Goal: Task Accomplishment & Management: Manage account settings

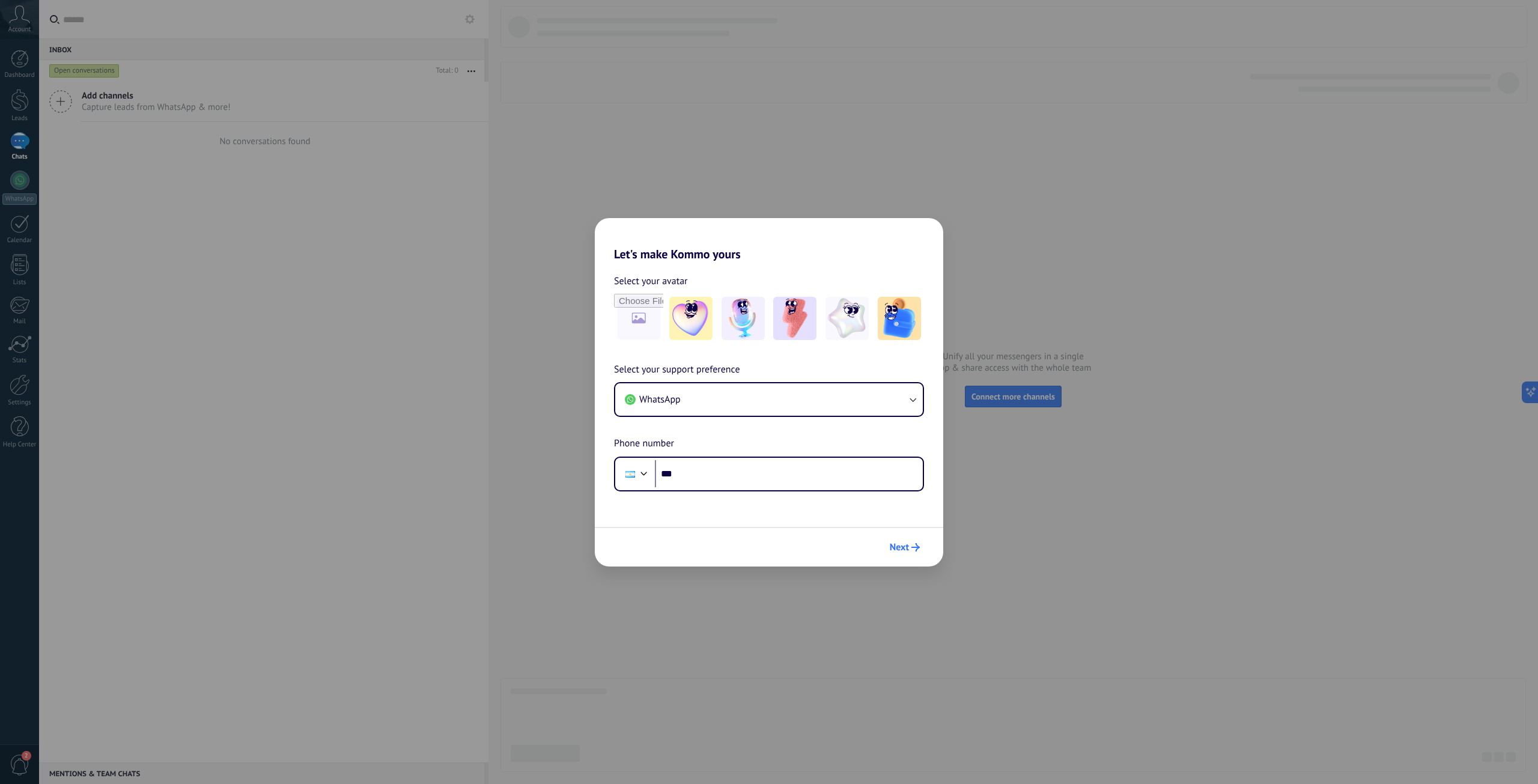
click at [910, 556] on button "Next" at bounding box center [904, 547] width 41 height 20
click at [906, 549] on span "Next" at bounding box center [899, 547] width 19 height 8
click at [903, 548] on span "Next" at bounding box center [899, 547] width 19 height 8
click at [801, 477] on input "***" at bounding box center [788, 474] width 268 height 28
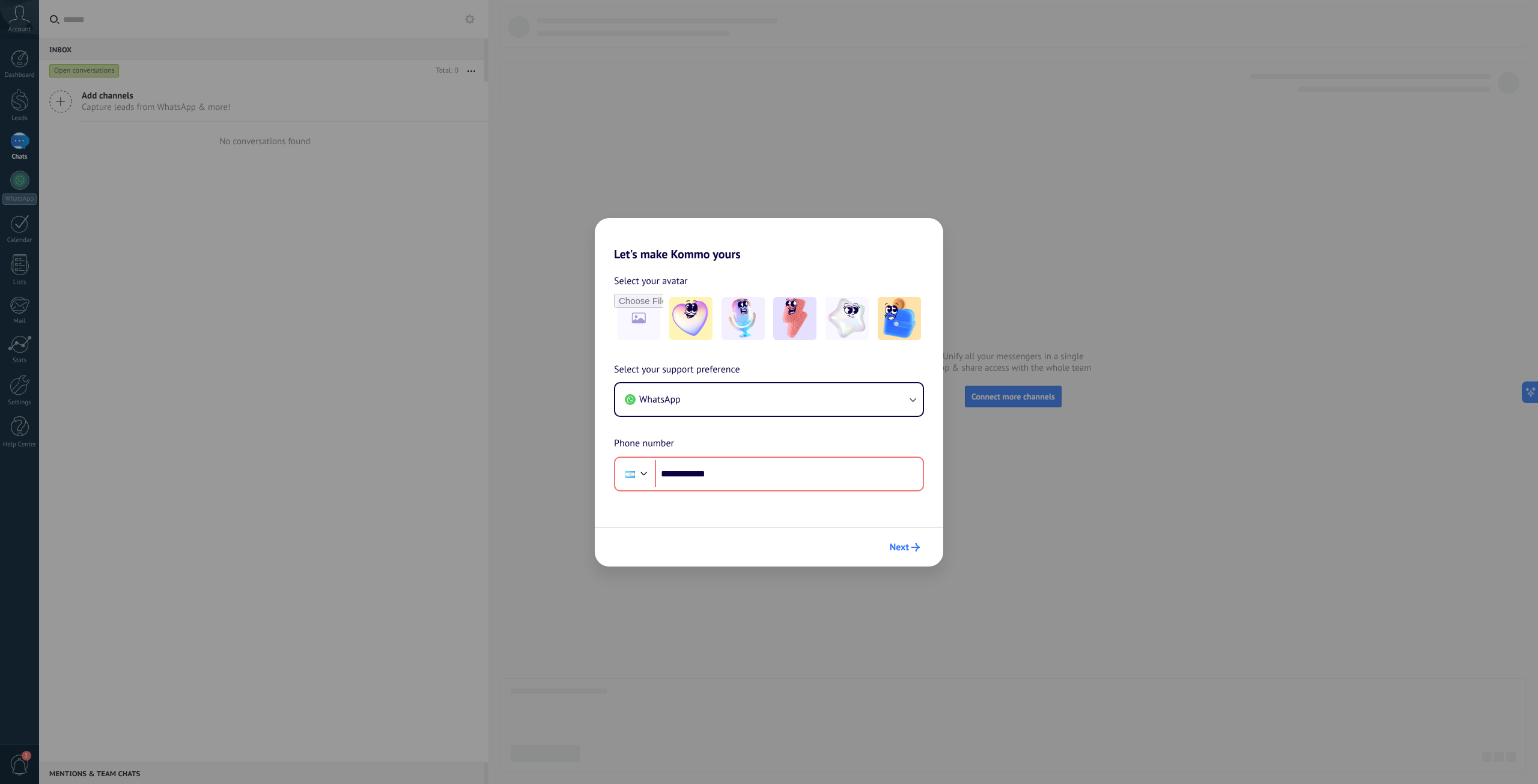
click at [900, 546] on span "Next" at bounding box center [899, 547] width 19 height 8
click at [907, 545] on span "Next" at bounding box center [899, 547] width 19 height 8
click at [703, 473] on input "**********" at bounding box center [788, 474] width 268 height 28
click at [699, 473] on input "**********" at bounding box center [788, 474] width 268 height 28
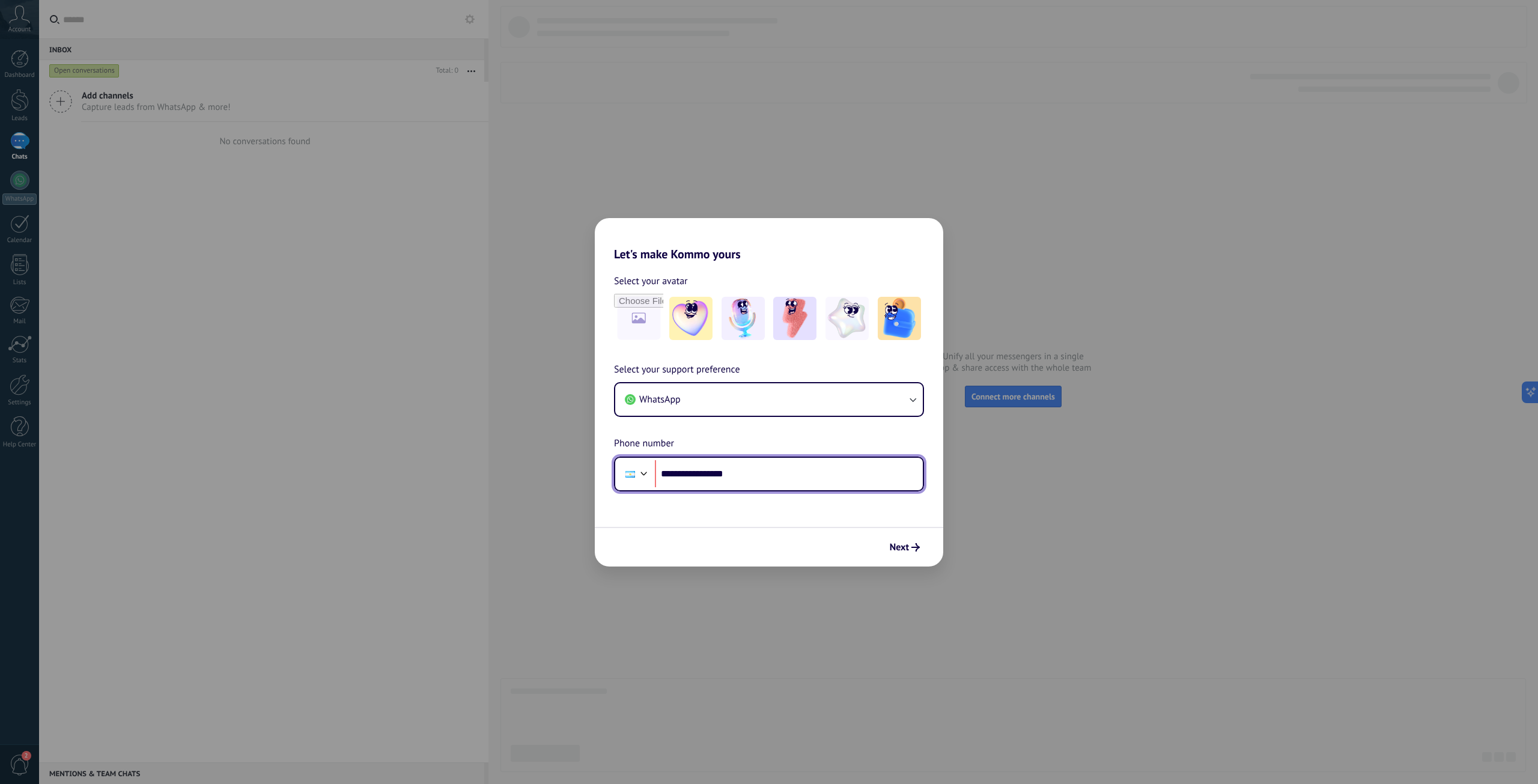
click at [791, 484] on input "**********" at bounding box center [788, 474] width 268 height 28
type input "**********"
click at [917, 548] on icon "submit" at bounding box center [915, 547] width 9 height 8
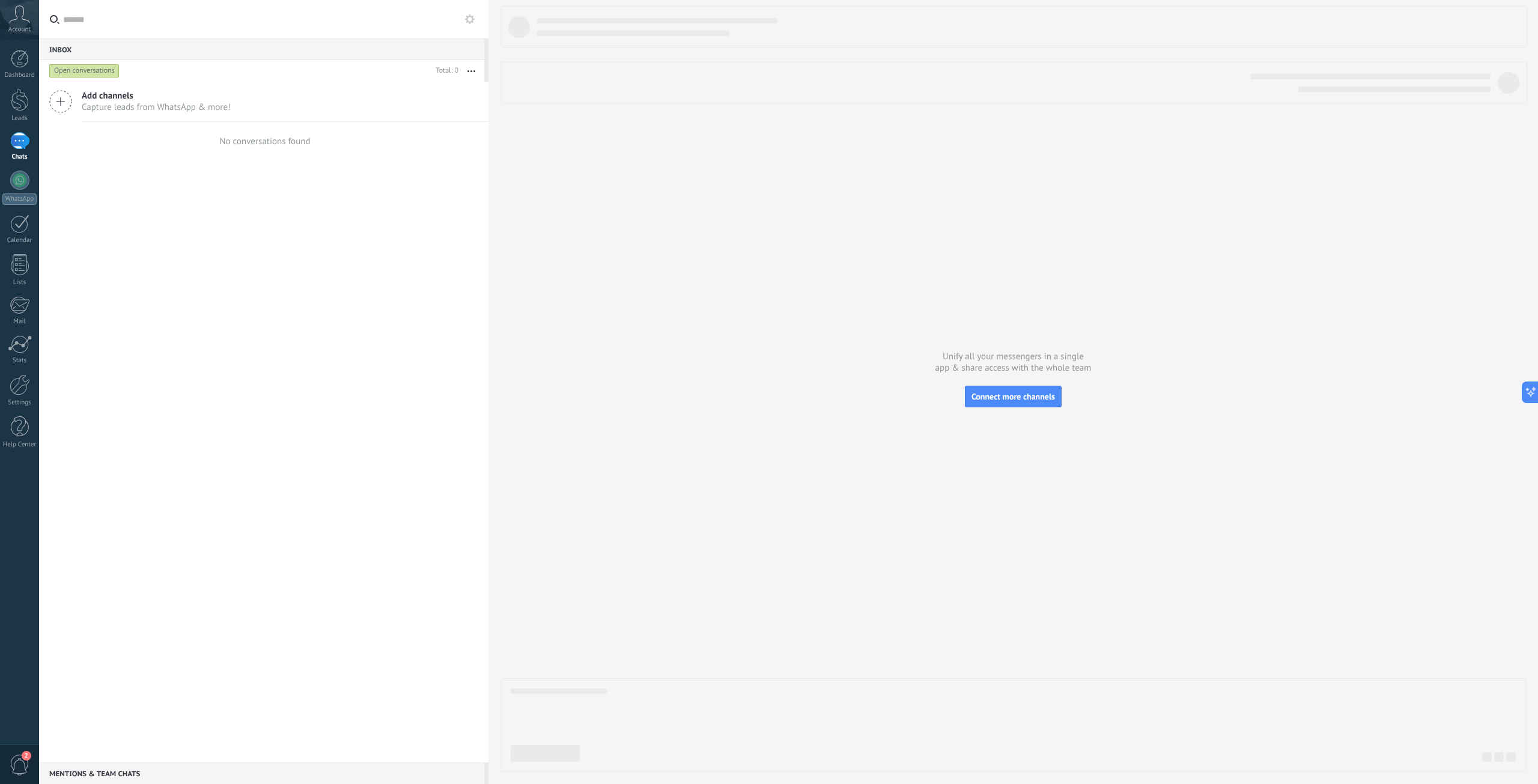
drag, startPoint x: 714, startPoint y: 264, endPoint x: 669, endPoint y: 257, distance: 45.5
click at [701, 262] on div at bounding box center [1013, 389] width 1026 height 765
click at [21, 395] on div at bounding box center [19, 384] width 20 height 21
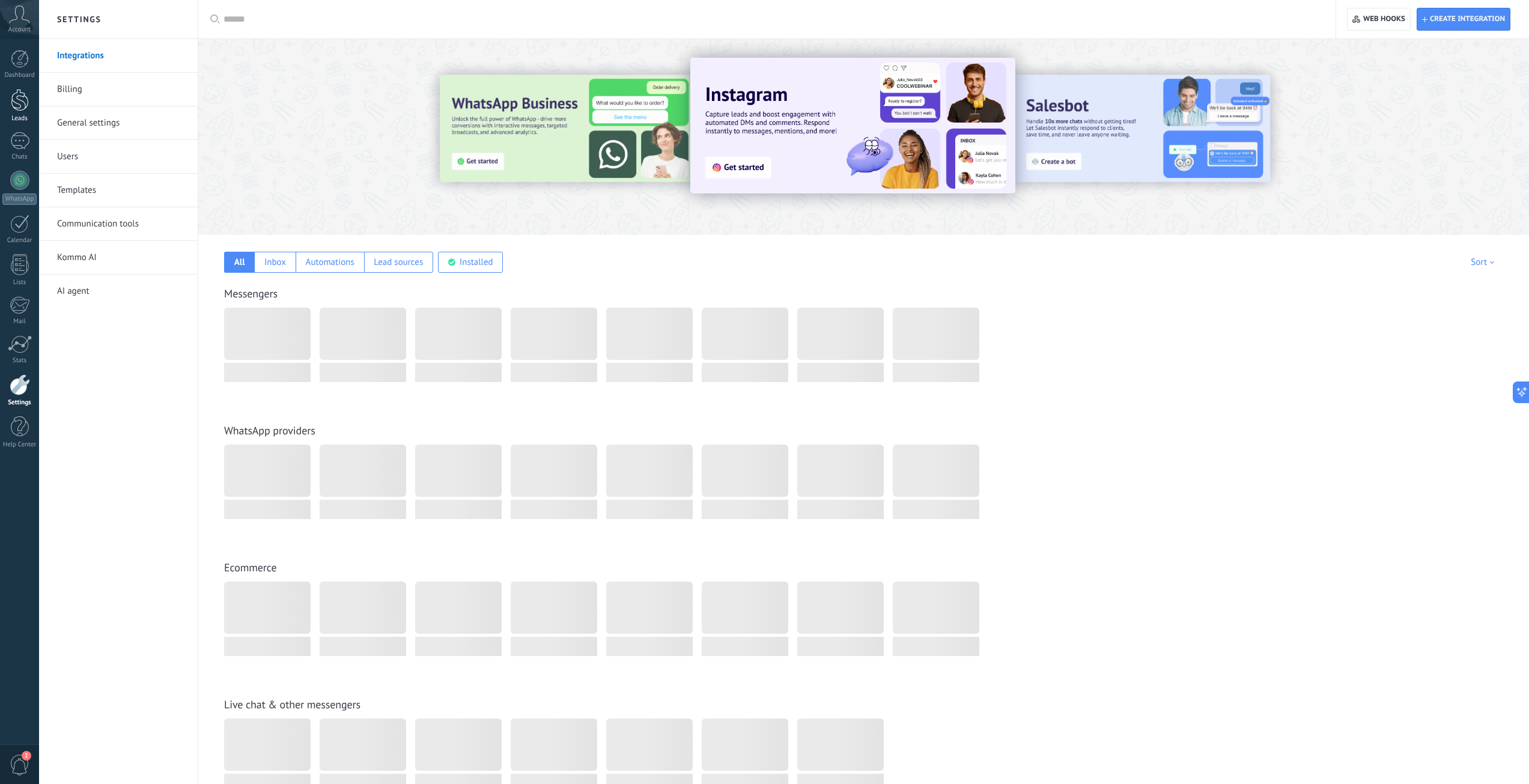
click at [23, 99] on div at bounding box center [19, 100] width 18 height 22
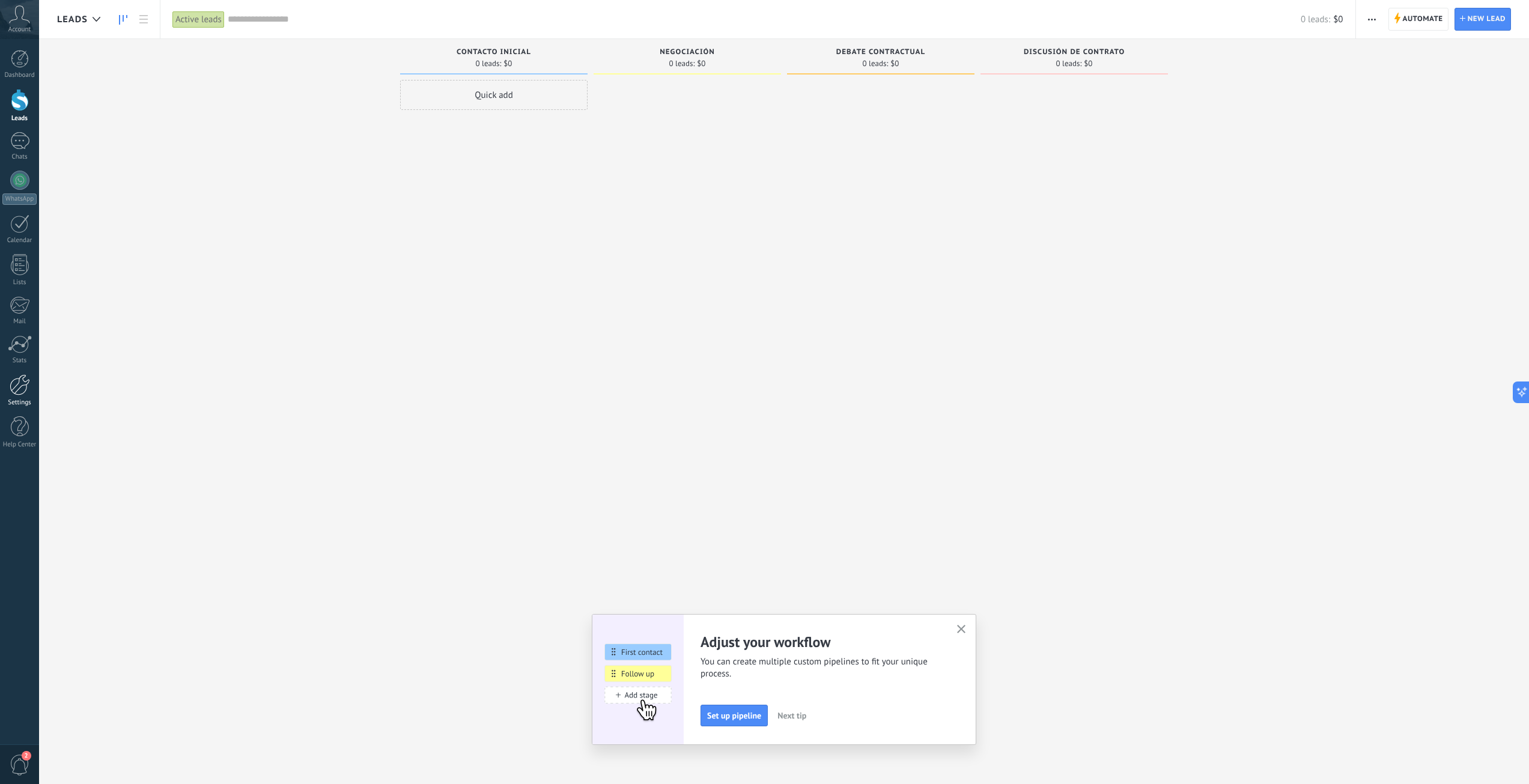
click at [18, 389] on div at bounding box center [19, 384] width 20 height 21
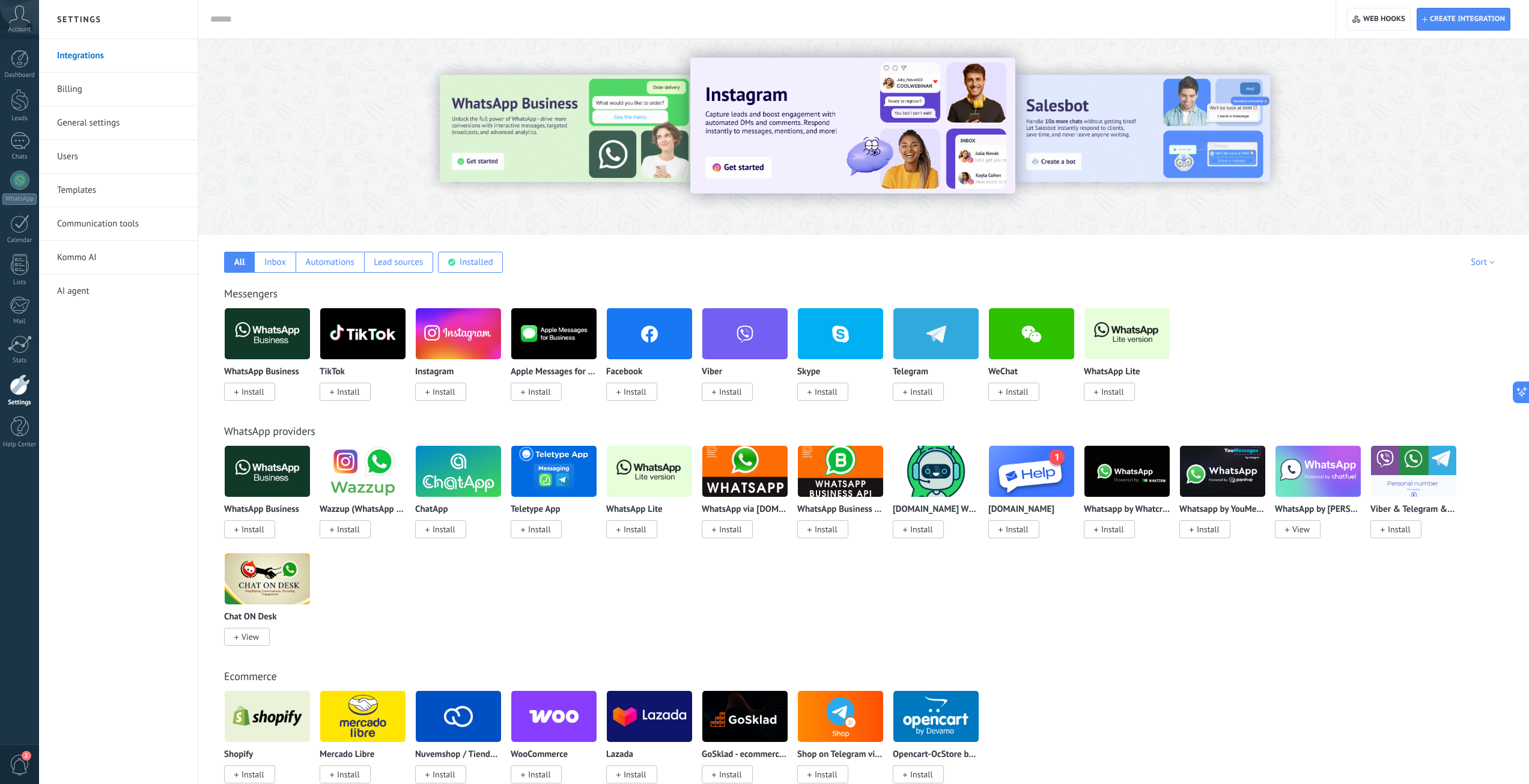
click at [253, 343] on img at bounding box center [267, 333] width 85 height 58
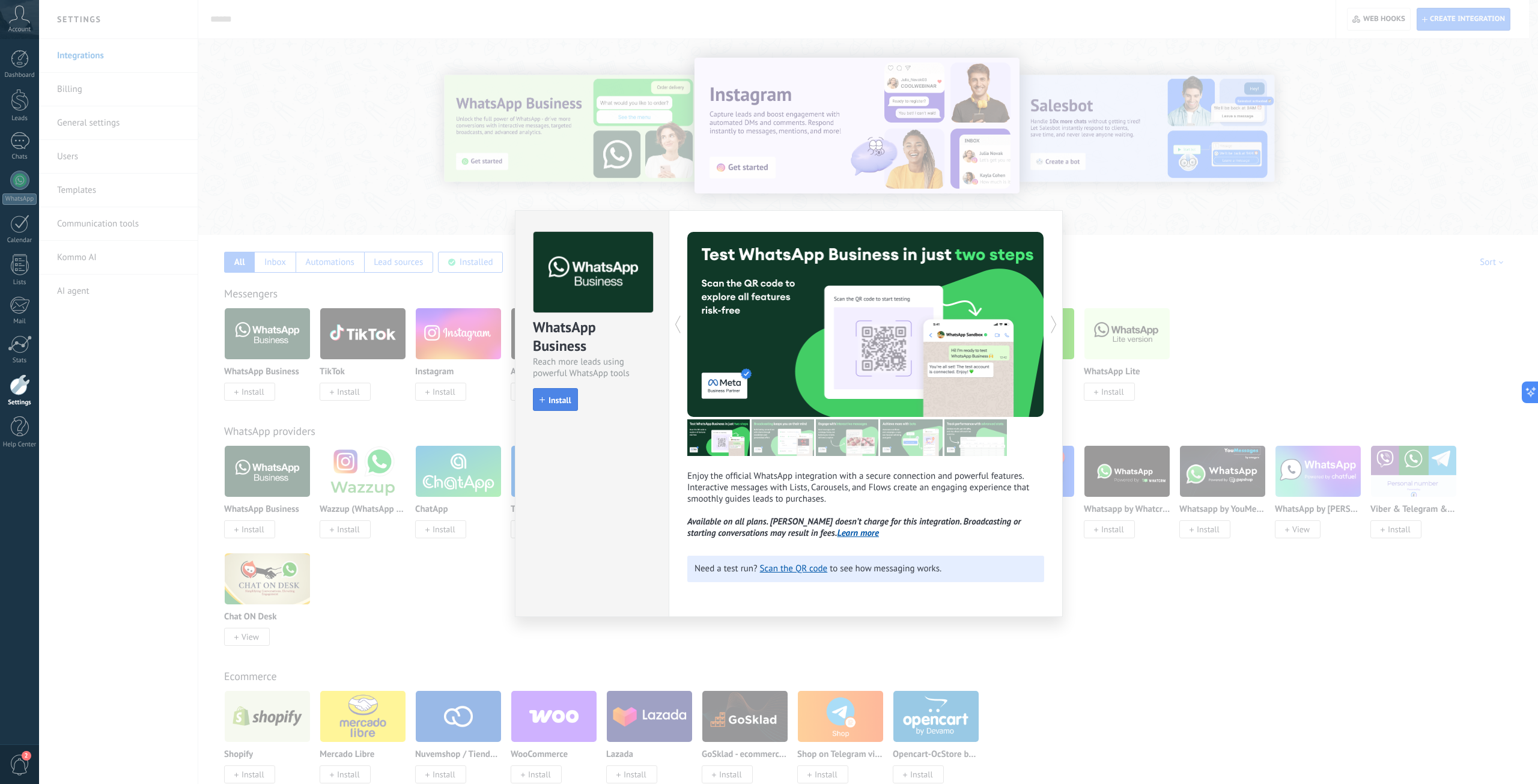
click at [564, 399] on span "Install" at bounding box center [560, 399] width 23 height 8
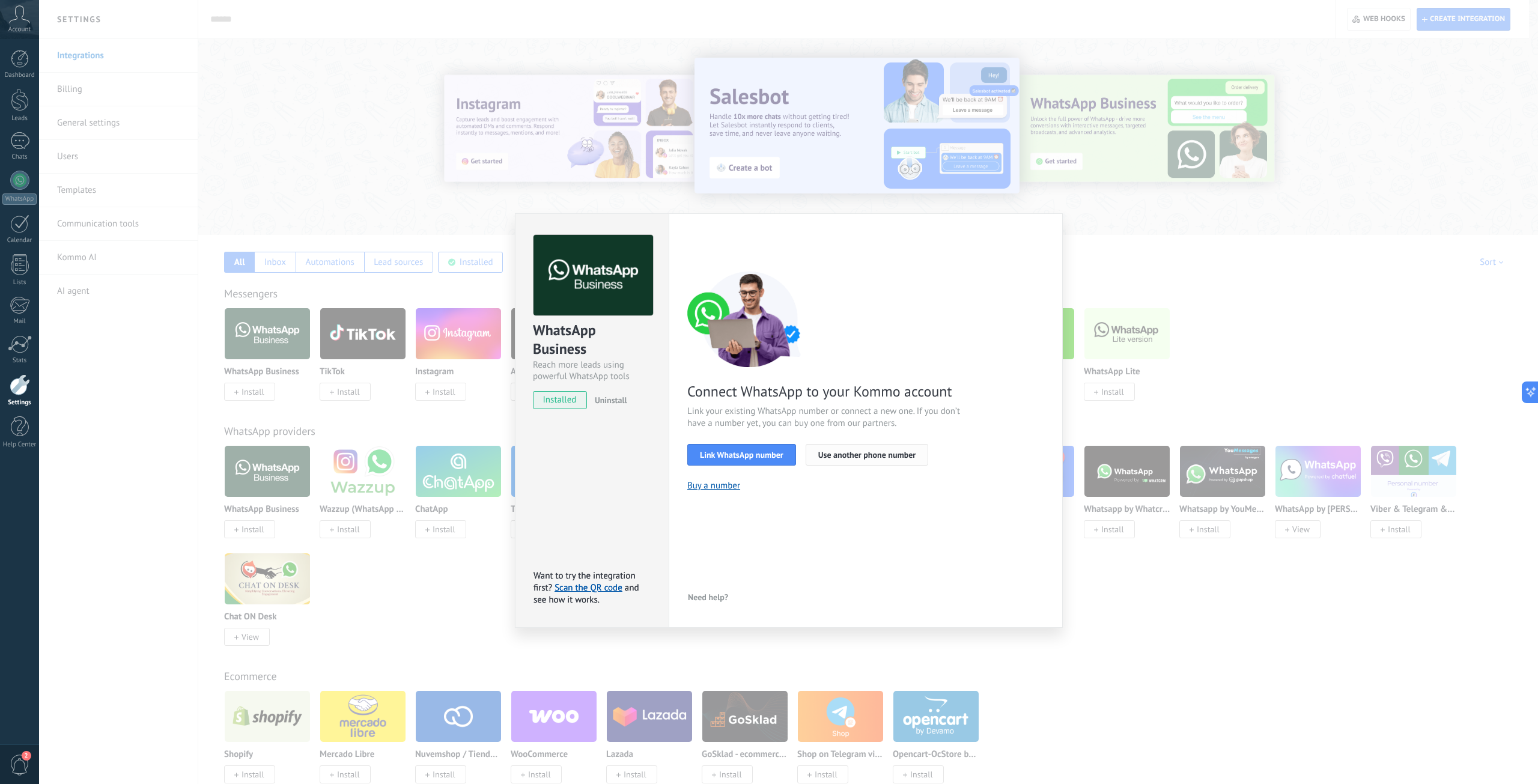
click at [881, 460] on button "Use another phone number" at bounding box center [867, 455] width 123 height 22
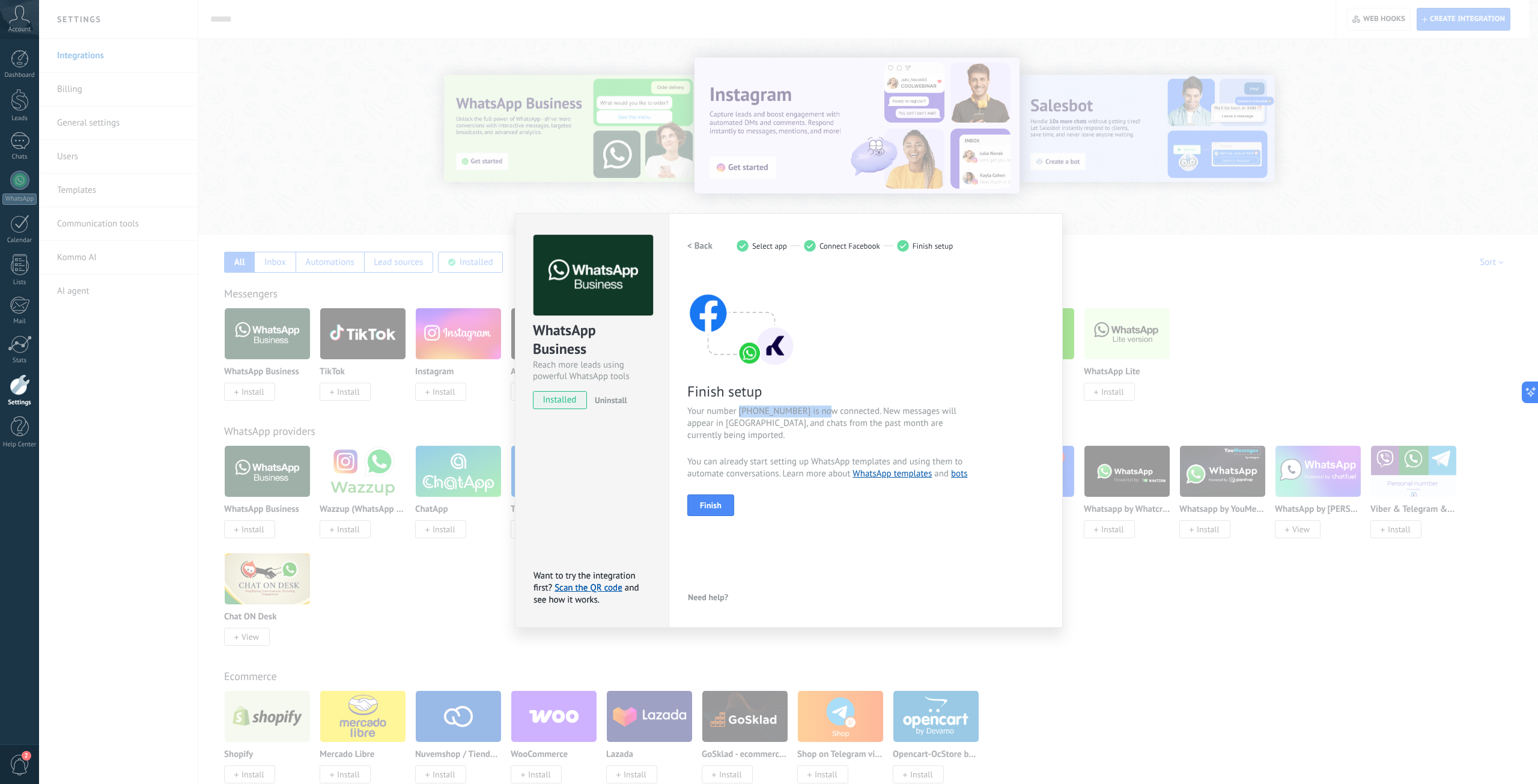
drag, startPoint x: 822, startPoint y: 409, endPoint x: 741, endPoint y: 411, distance: 81.0
click at [741, 411] on span "Your number +54 9 11 5771-5546 is now connected. New messages will appear in Ko…" at bounding box center [830, 423] width 286 height 36
copy span "+54 9 11 5771-5546 i"
click at [725, 508] on button "Finish" at bounding box center [710, 505] width 47 height 22
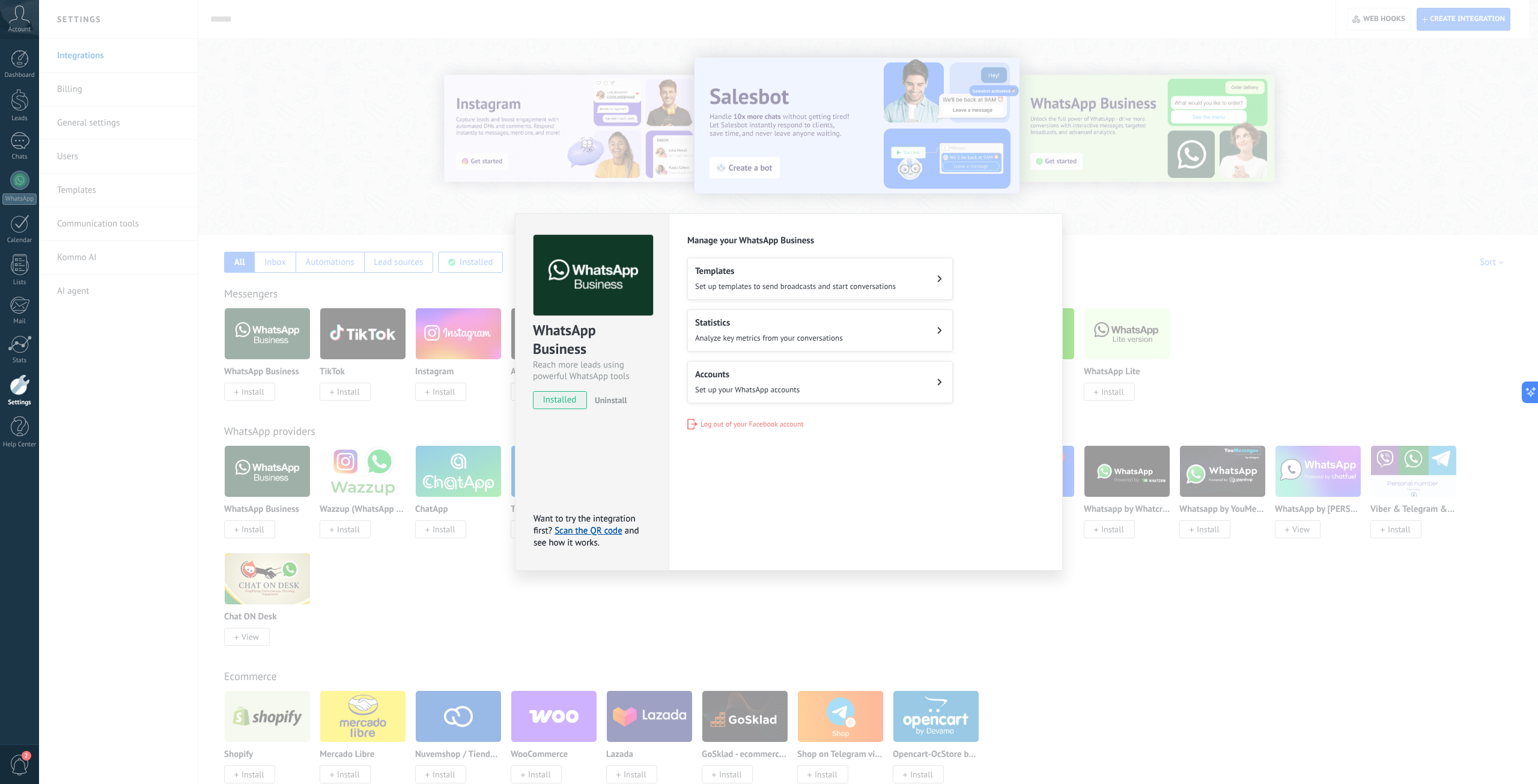
click at [740, 385] on span "Set up your WhatsApp accounts" at bounding box center [747, 389] width 104 height 10
click at [369, 188] on div "WhatsApp Business Reach more leads using powerful WhatsApp tools installed Unin…" at bounding box center [789, 392] width 1499 height 784
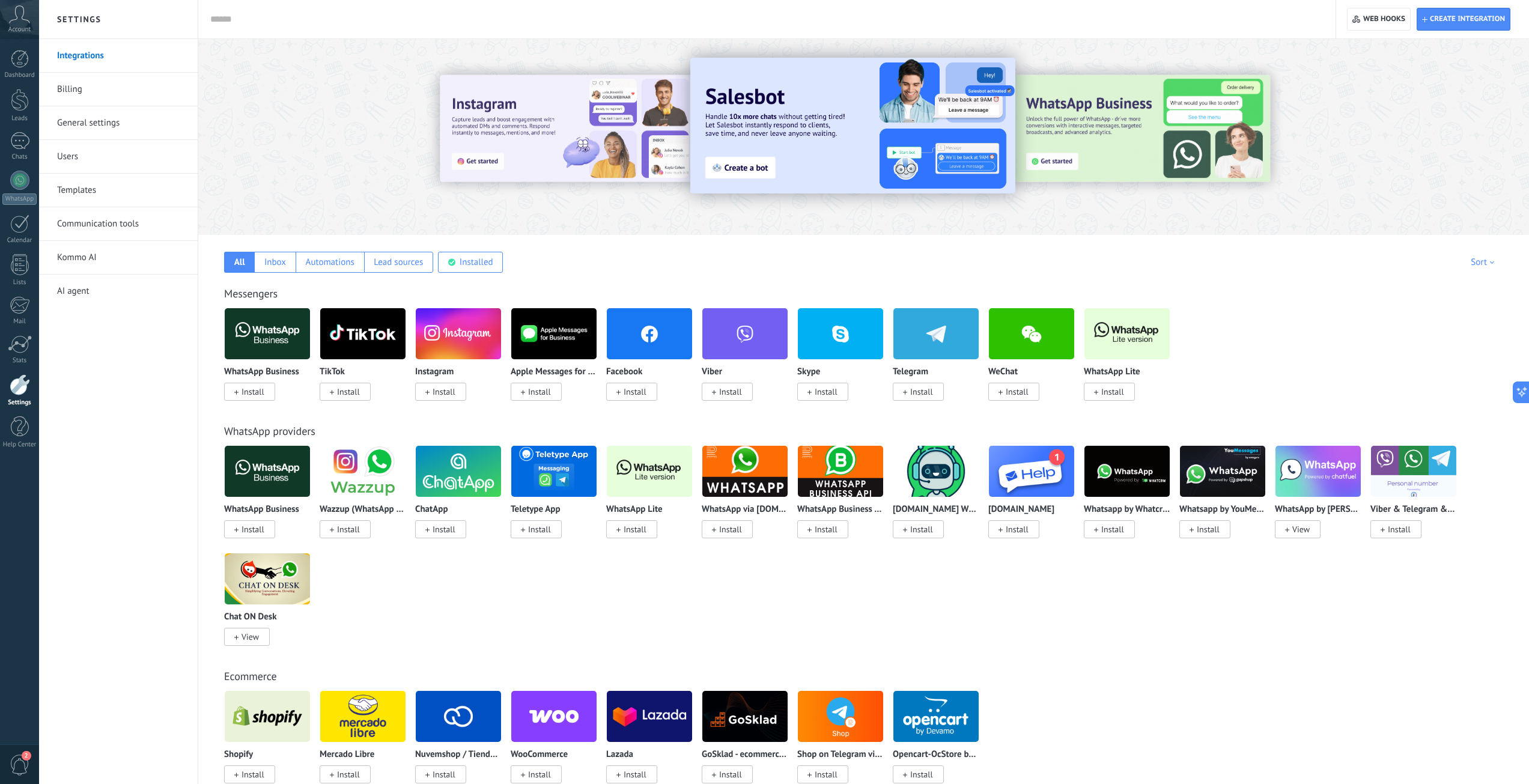
click at [29, 757] on span "2" at bounding box center [26, 755] width 9 height 9
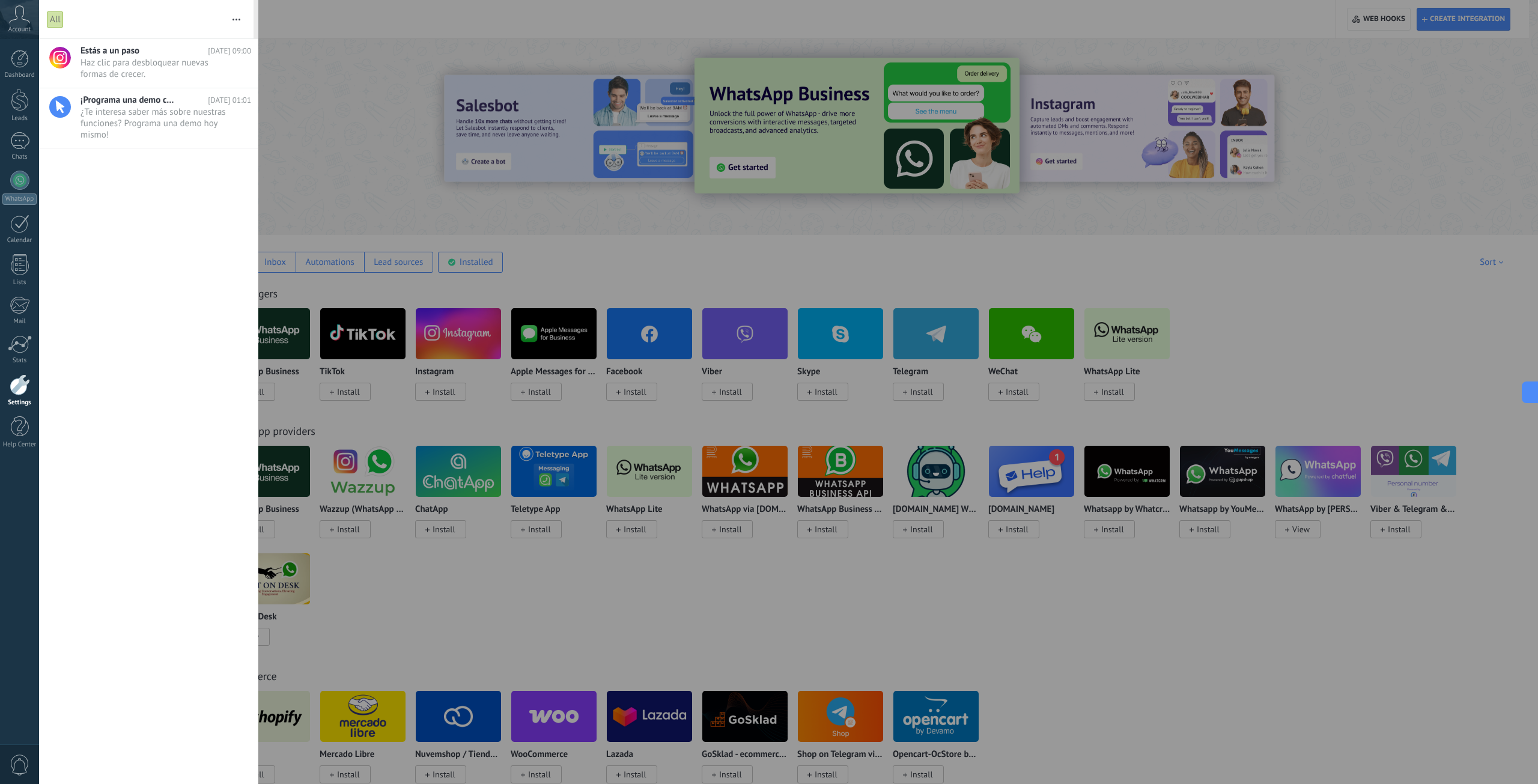
click at [312, 125] on div at bounding box center [769, 392] width 1538 height 784
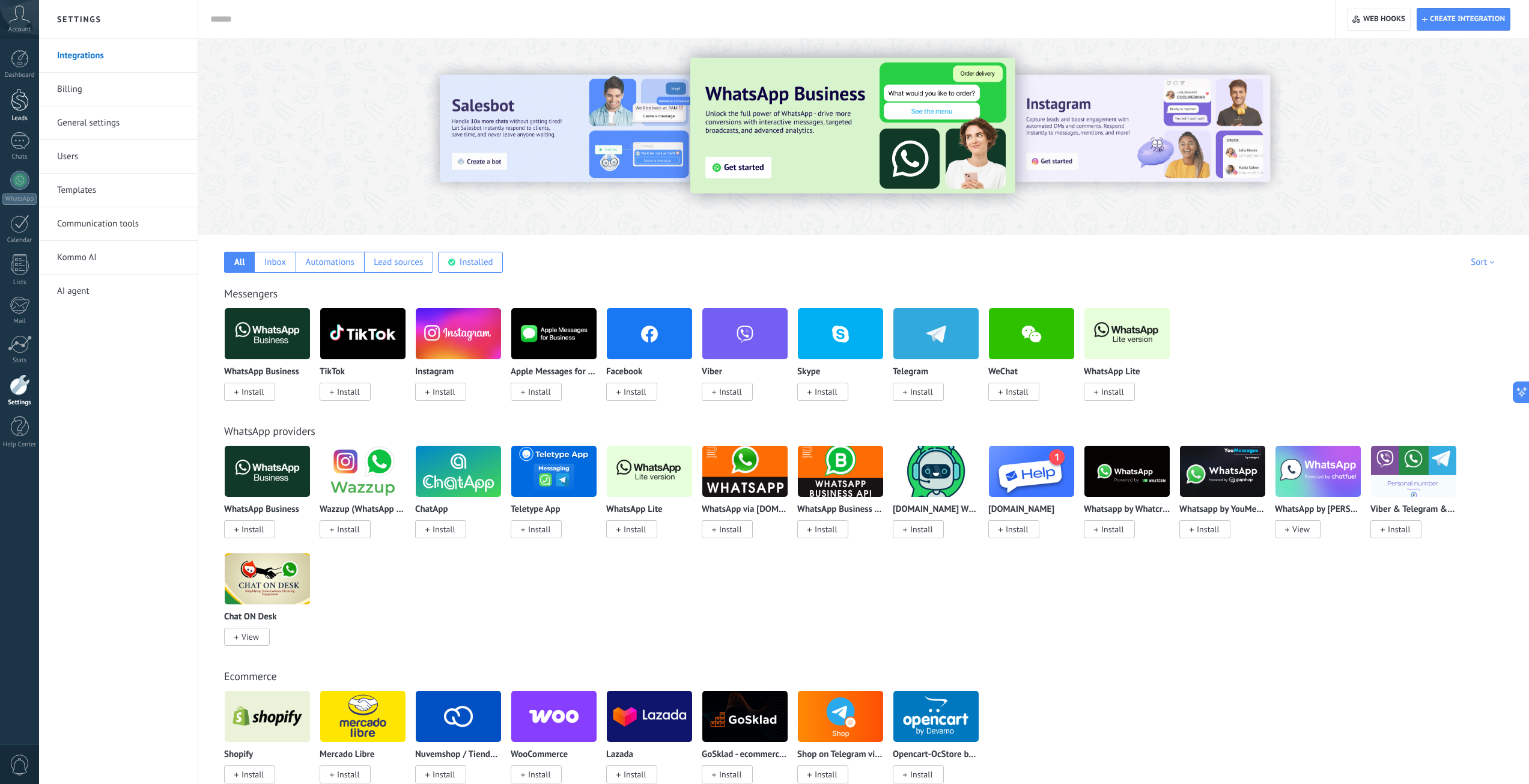
click at [22, 110] on div at bounding box center [19, 100] width 18 height 22
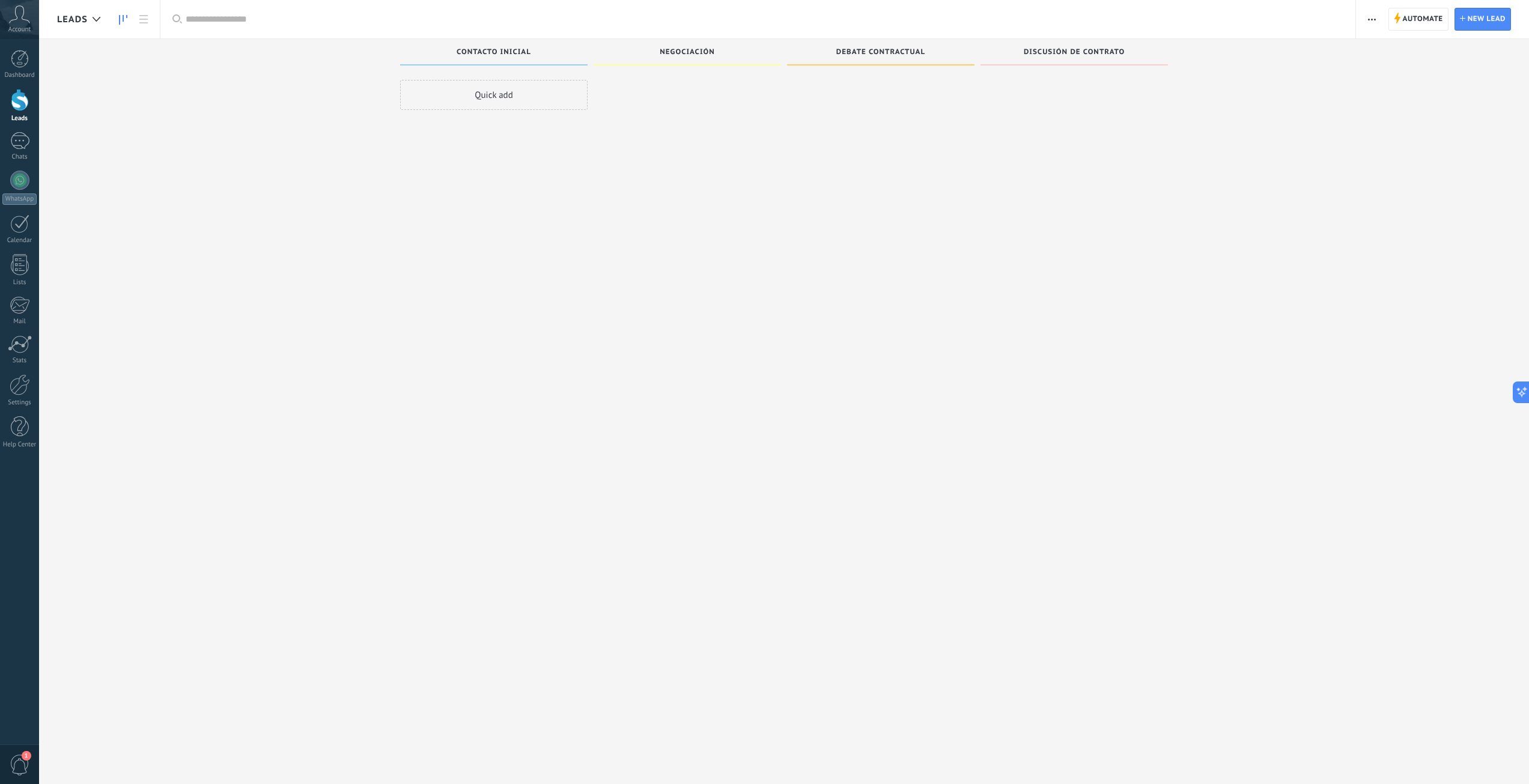
click at [10, 131] on div "Dashboard Leads Chats WhatsApp Customers" at bounding box center [19, 256] width 39 height 411
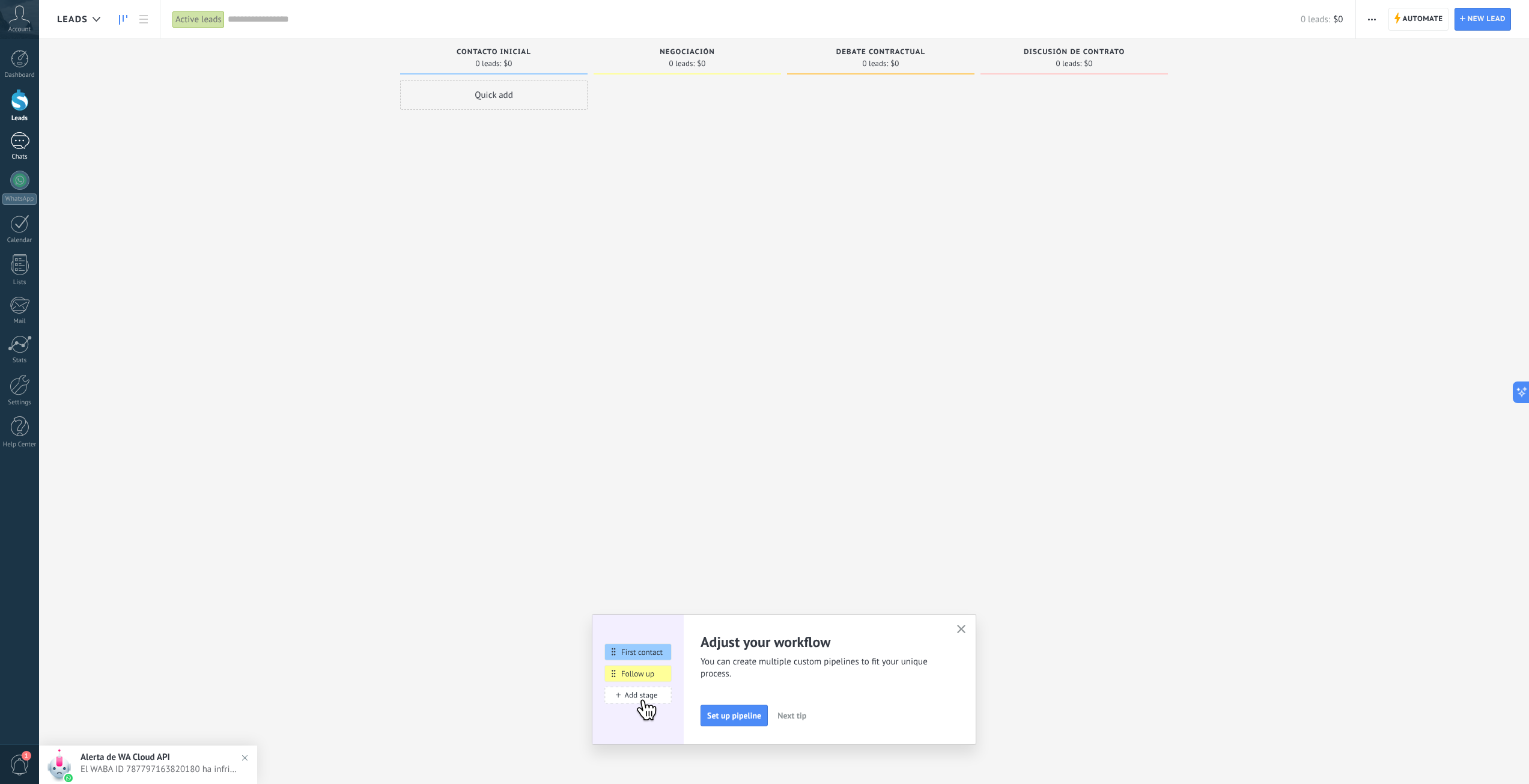
click at [23, 148] on div at bounding box center [19, 141] width 19 height 18
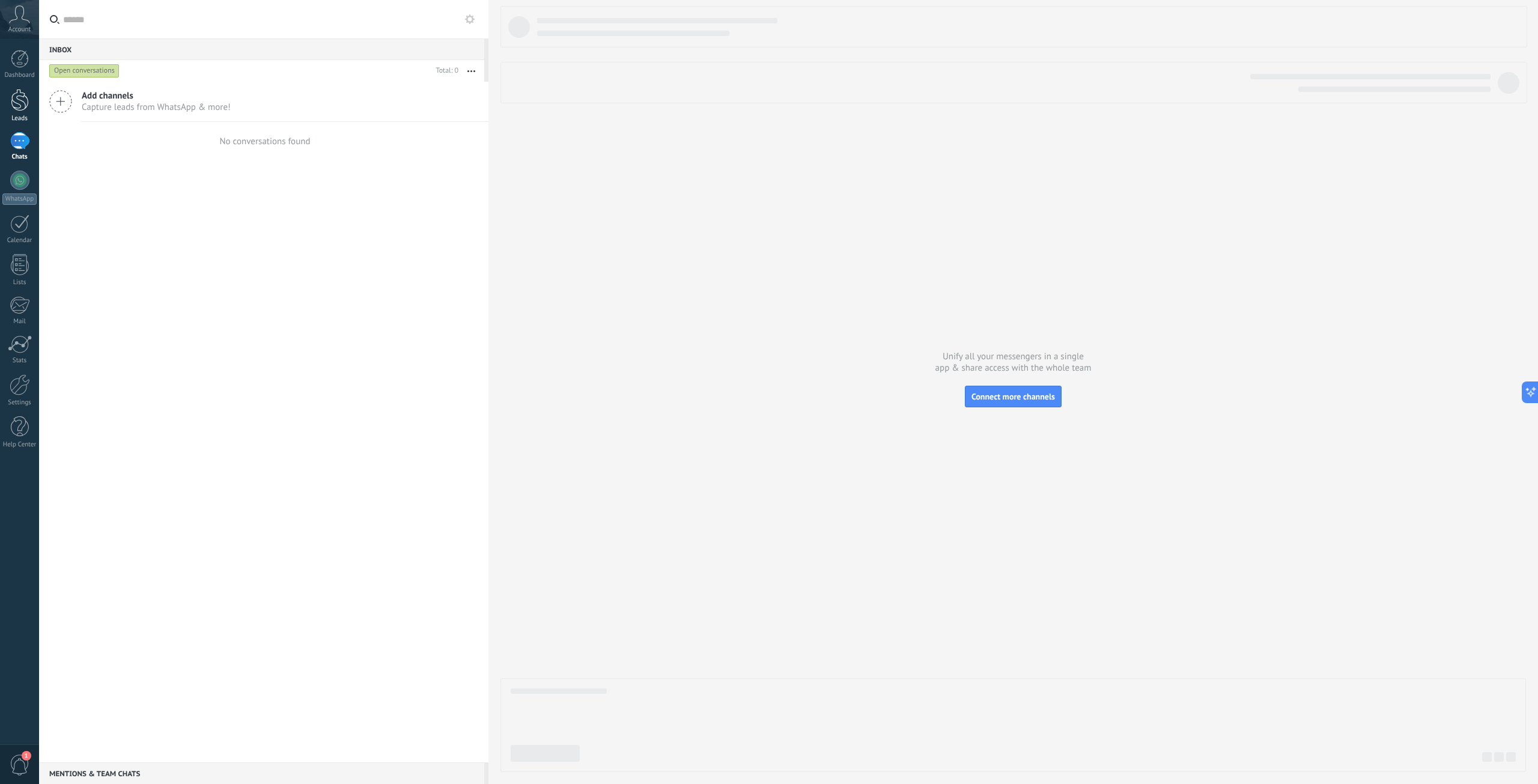
click at [23, 120] on div "Leads" at bounding box center [19, 119] width 35 height 8
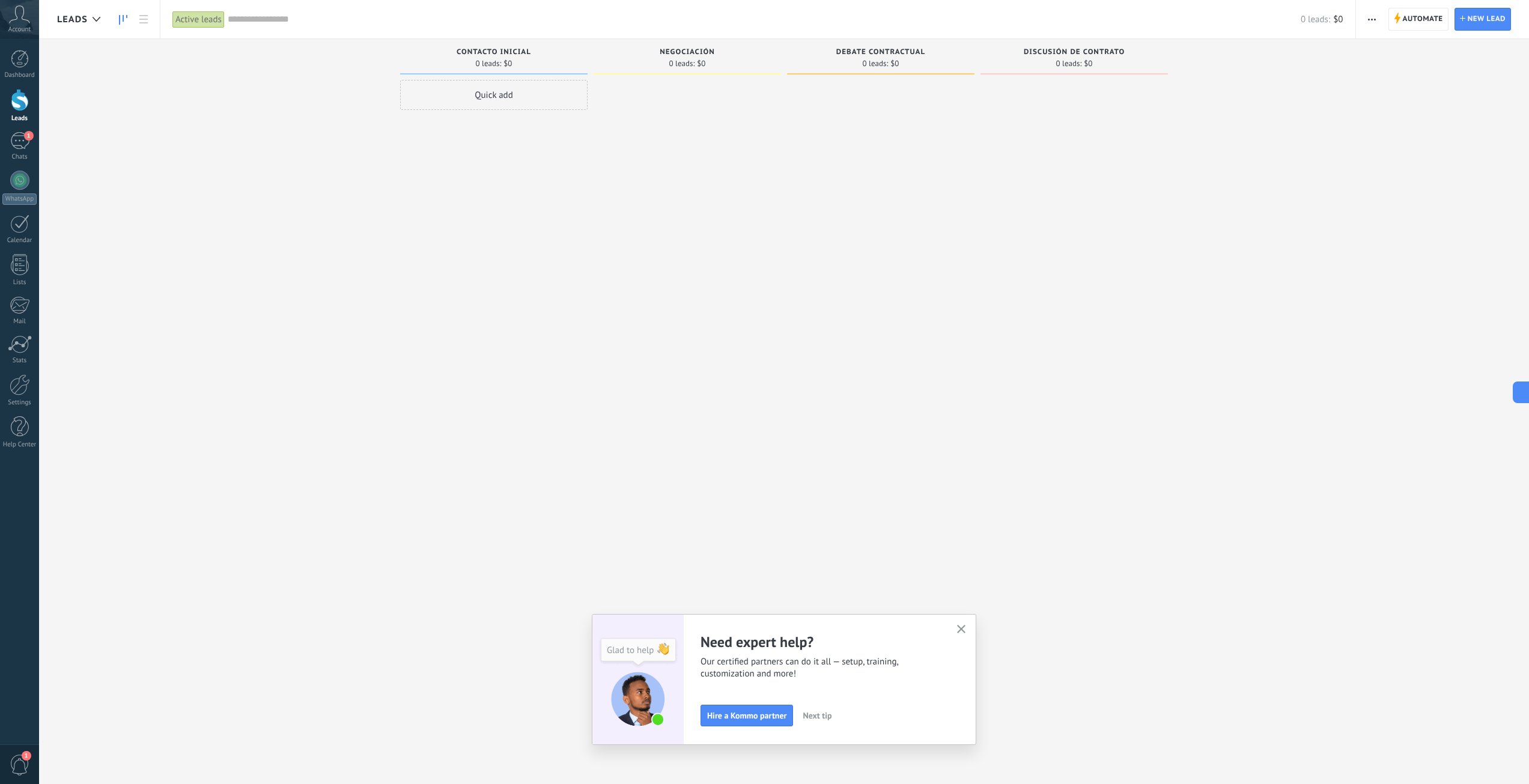
click at [681, 296] on div at bounding box center [687, 393] width 188 height 627
click at [19, 143] on div "1" at bounding box center [19, 141] width 19 height 18
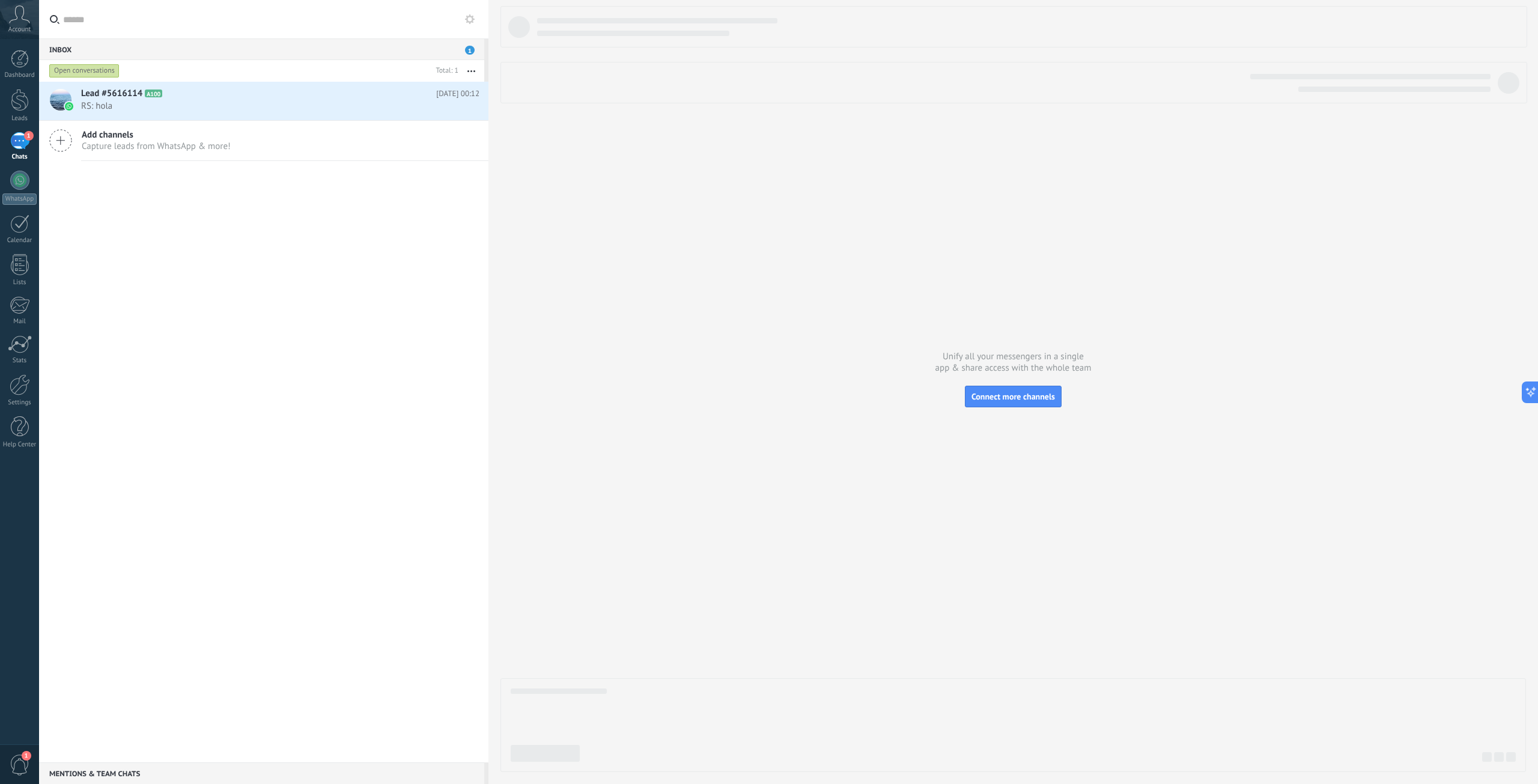
click at [22, 765] on span "1" at bounding box center [19, 765] width 20 height 21
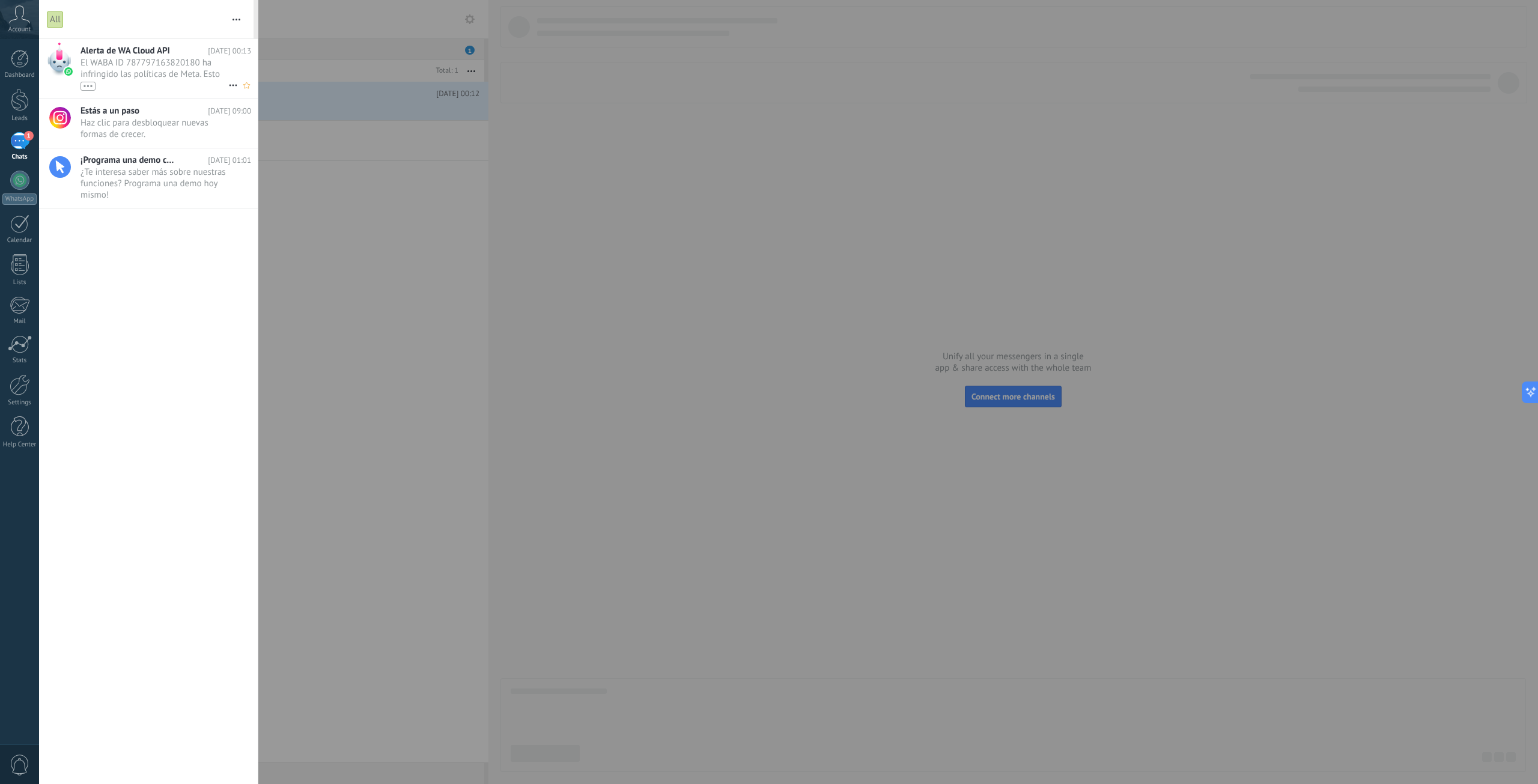
click at [186, 78] on span "El WABA ID 787797163820180 ha infringido las políticas de Meta. Esto puede caus…" at bounding box center [154, 74] width 148 height 34
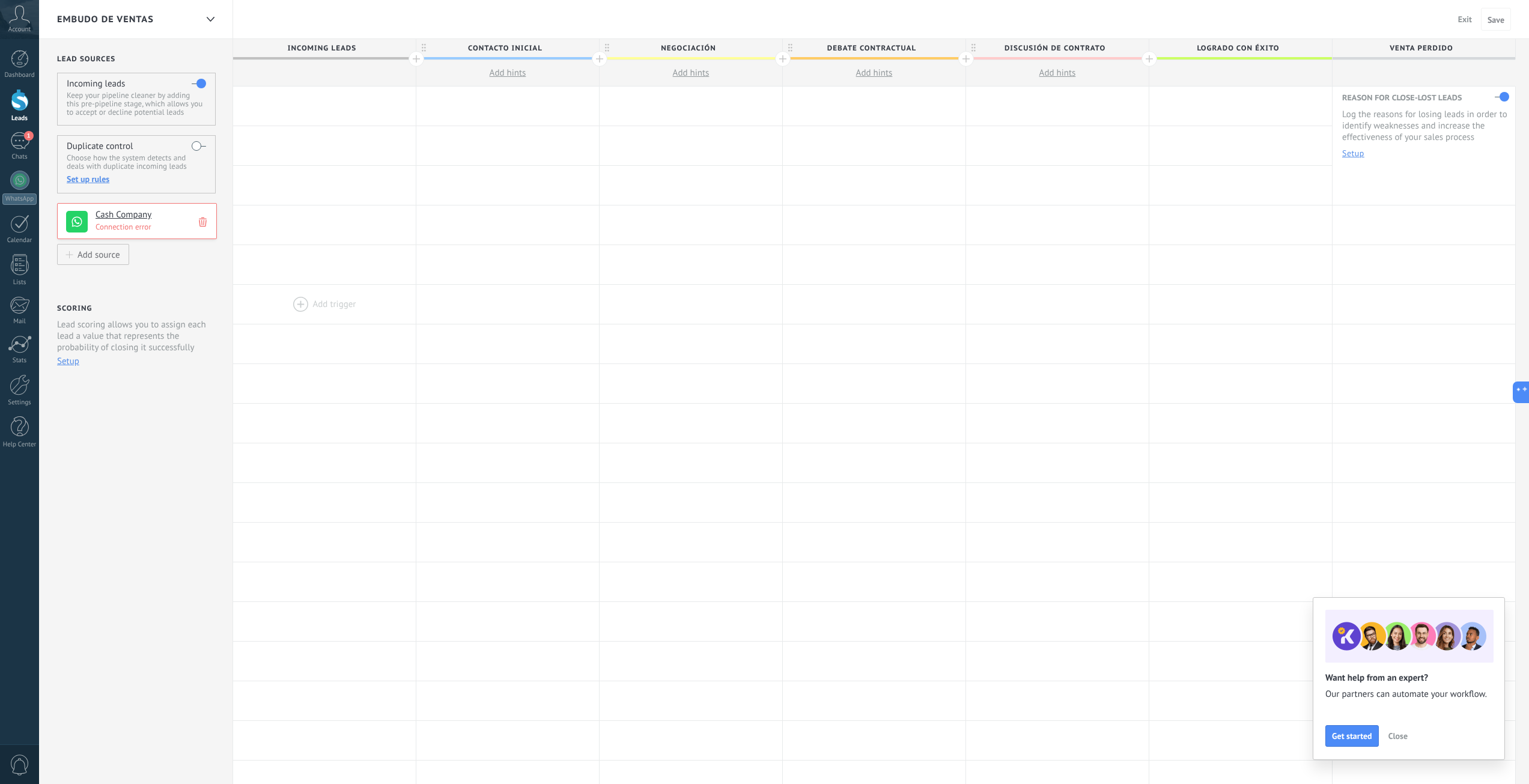
drag, startPoint x: 368, startPoint y: 305, endPoint x: 345, endPoint y: 298, distance: 24.0
click at [345, 298] on div at bounding box center [324, 304] width 182 height 39
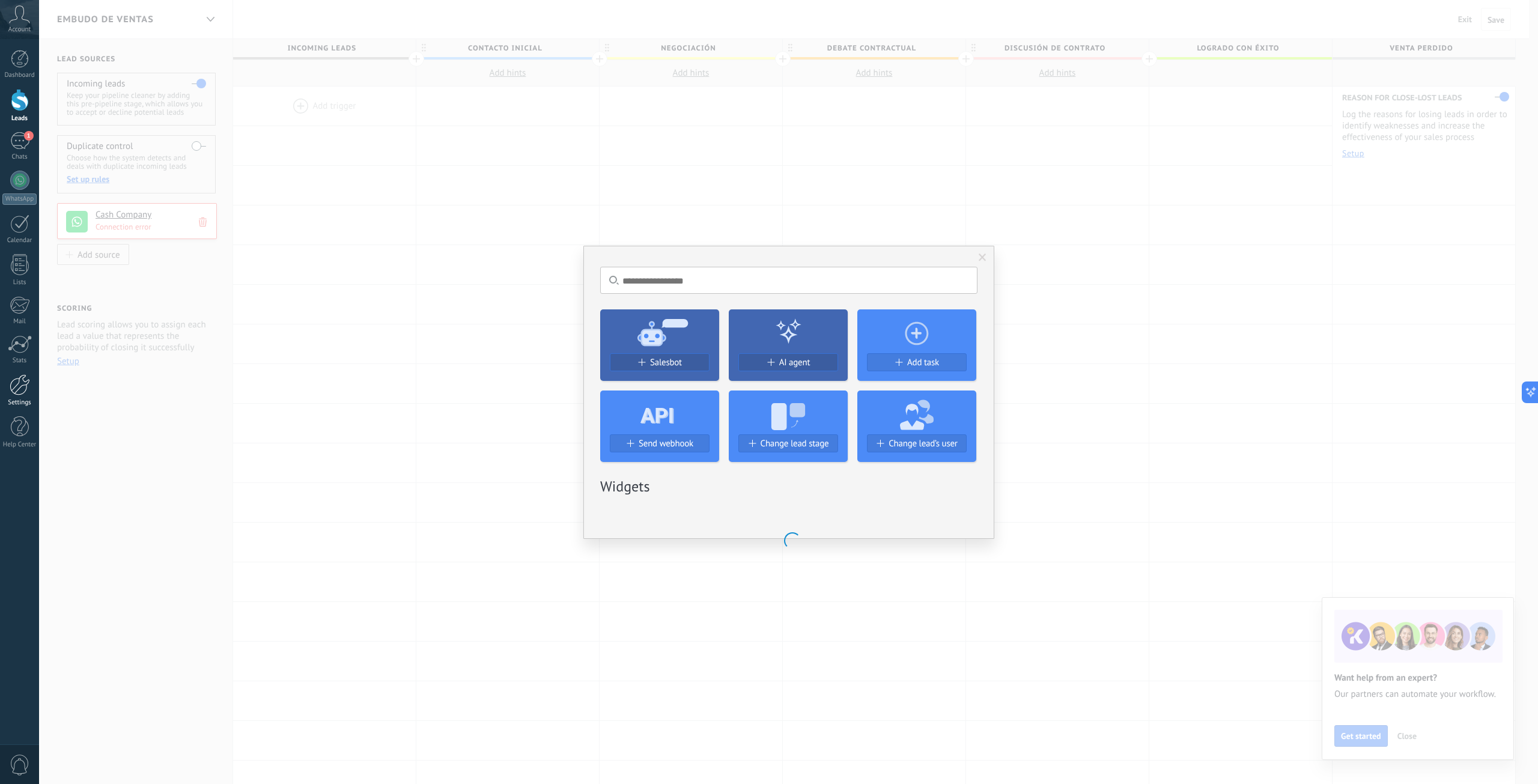
click at [17, 390] on div at bounding box center [19, 384] width 20 height 21
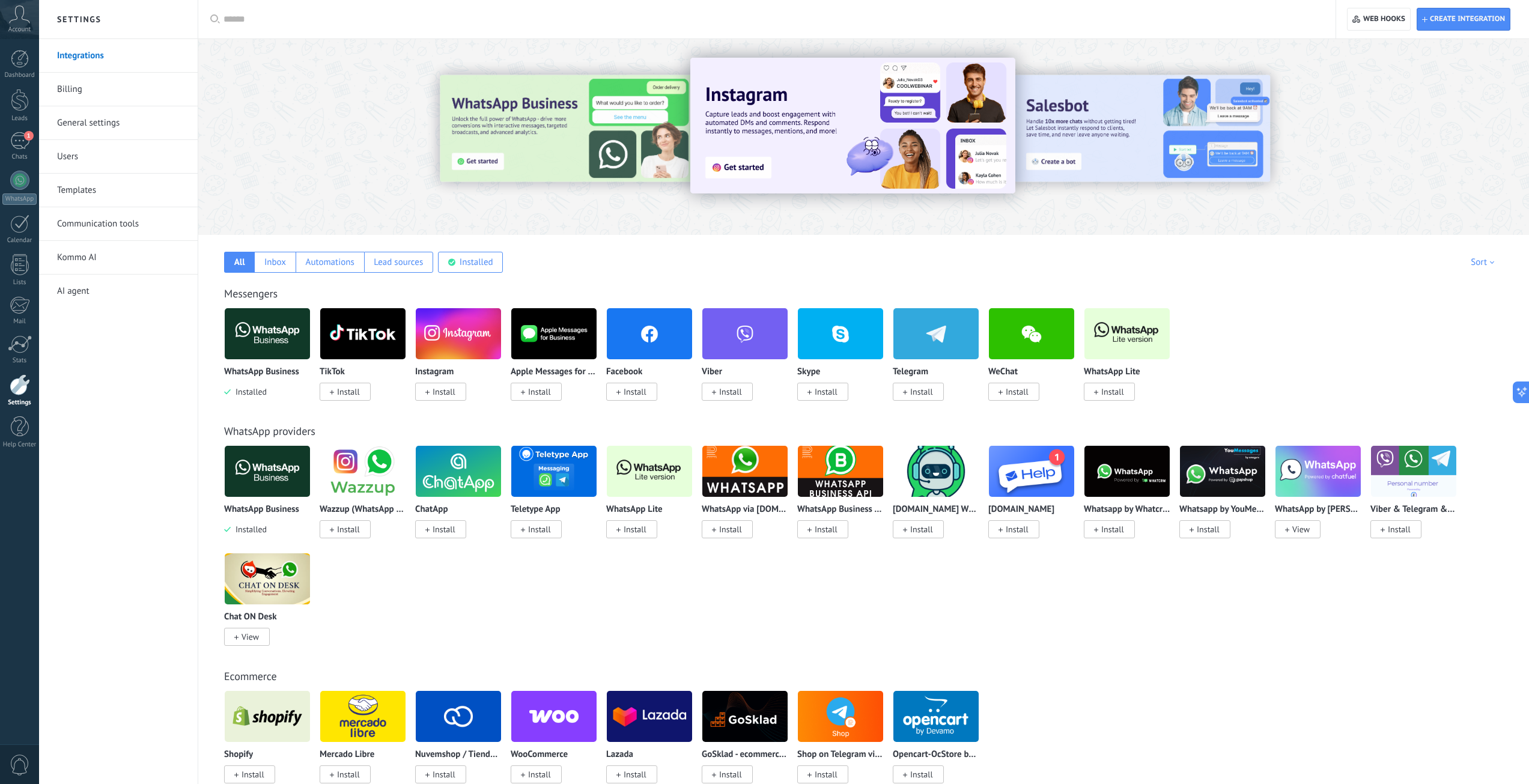
click at [280, 331] on img at bounding box center [267, 333] width 85 height 58
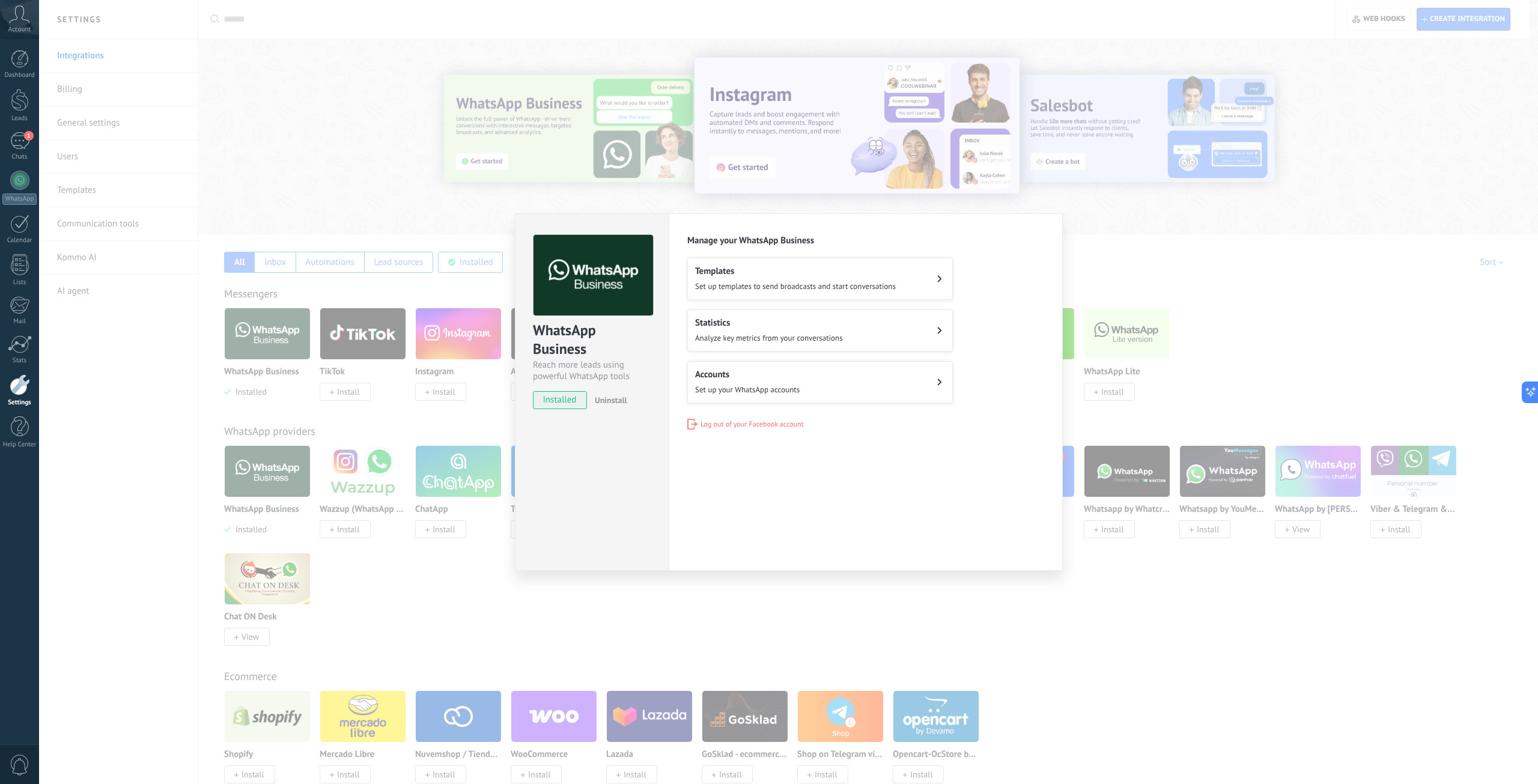
click at [750, 376] on h2 "Accounts" at bounding box center [747, 374] width 104 height 12
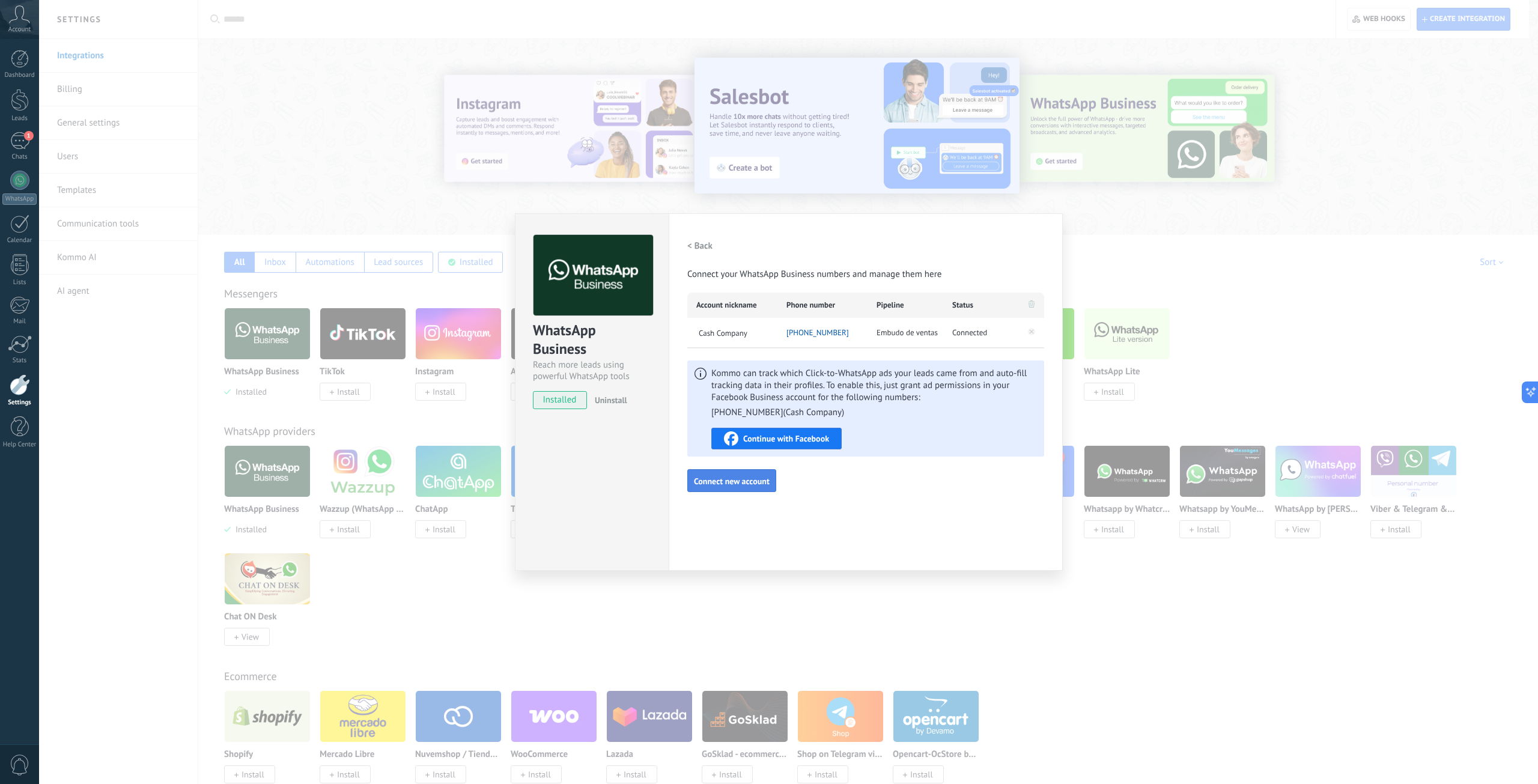
click at [755, 482] on span "Connect new account" at bounding box center [732, 480] width 76 height 8
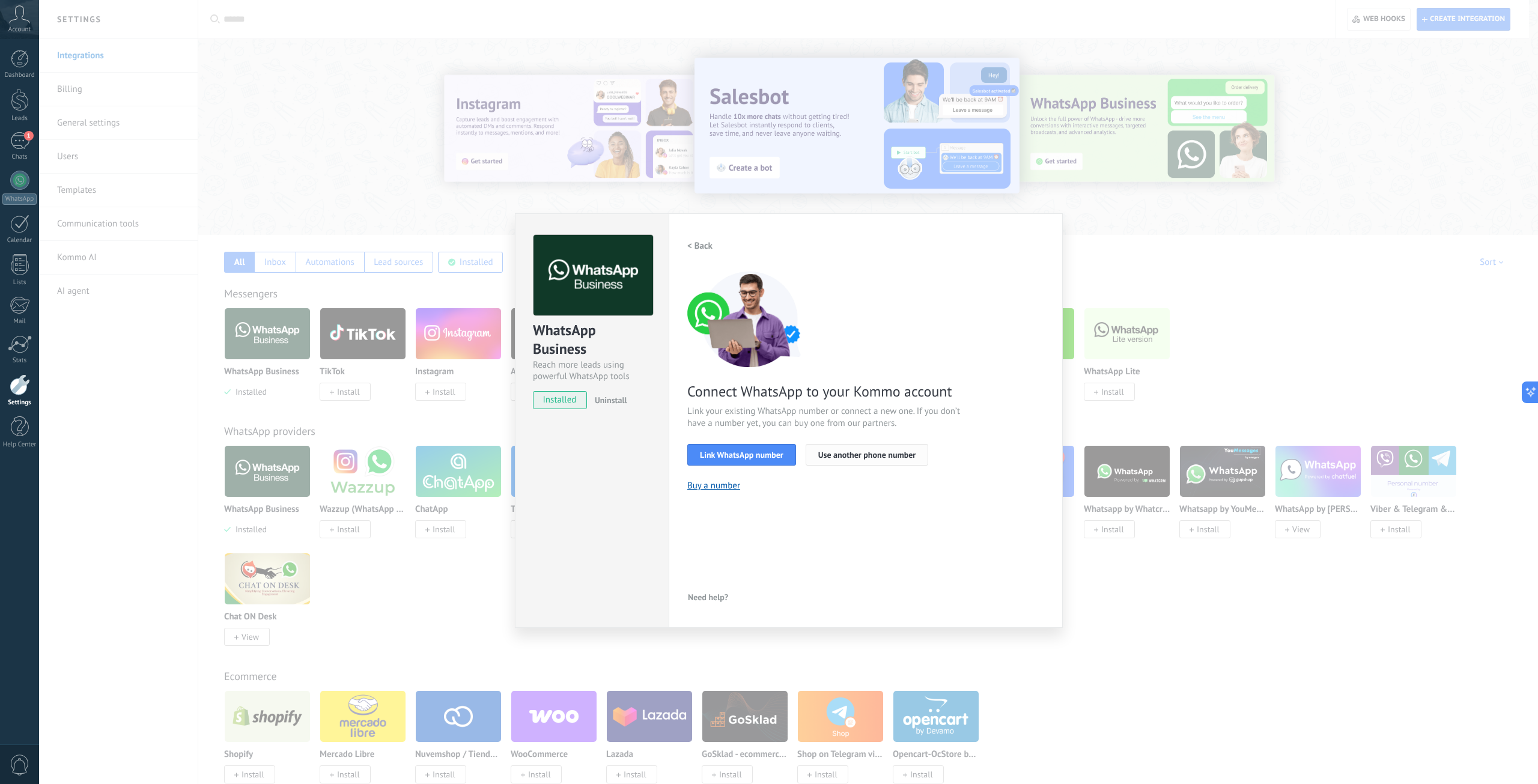
click at [873, 453] on span "Use another phone number" at bounding box center [867, 454] width 97 height 8
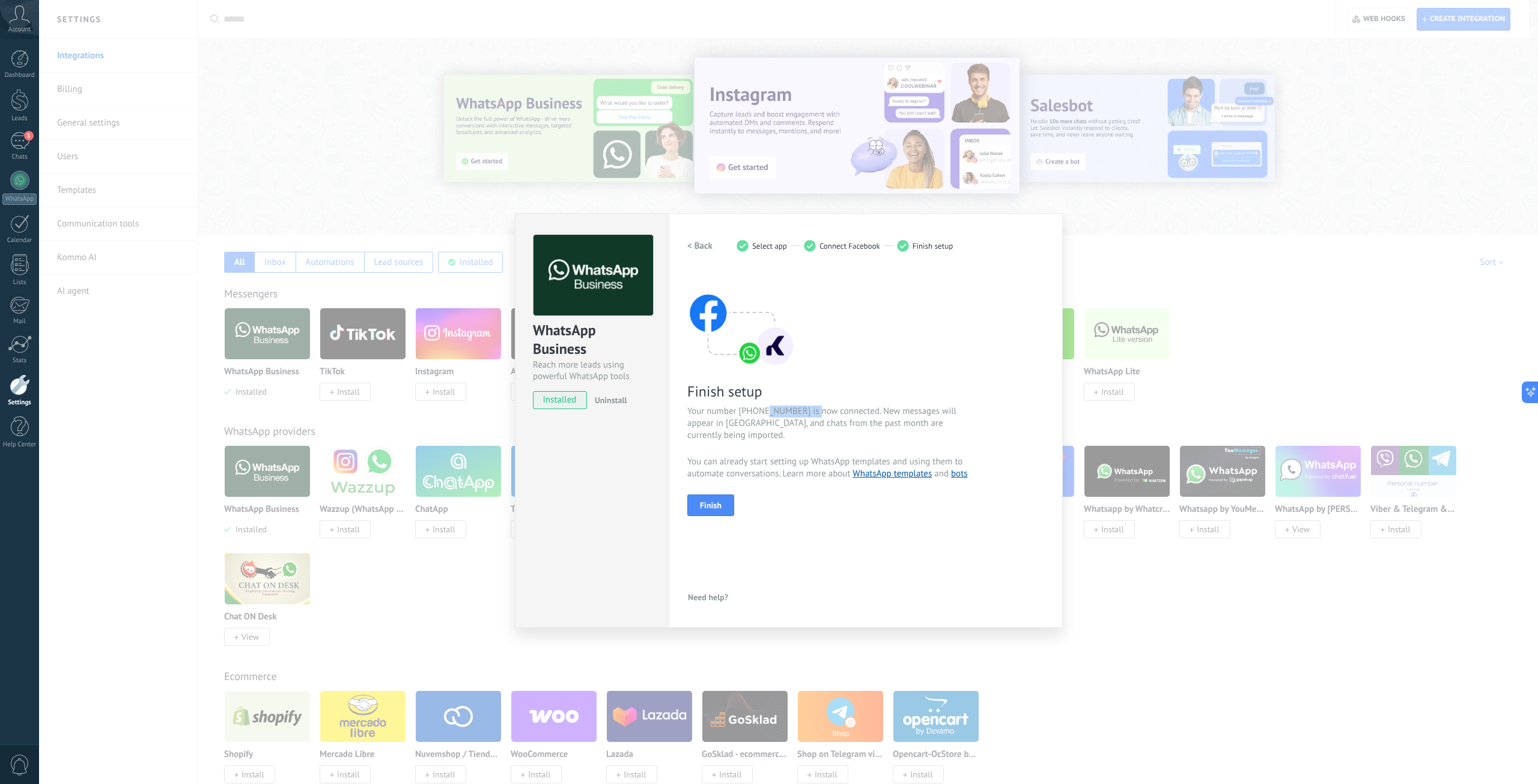
drag, startPoint x: 816, startPoint y: 412, endPoint x: 764, endPoint y: 412, distance: 52.0
click at [764, 412] on span "Your number +54 9 11 5768-8139 is now connected. New messages will appear in Ko…" at bounding box center [830, 423] width 286 height 36
copy span "11 5768-8139"
click at [719, 501] on span "Finish" at bounding box center [711, 504] width 22 height 8
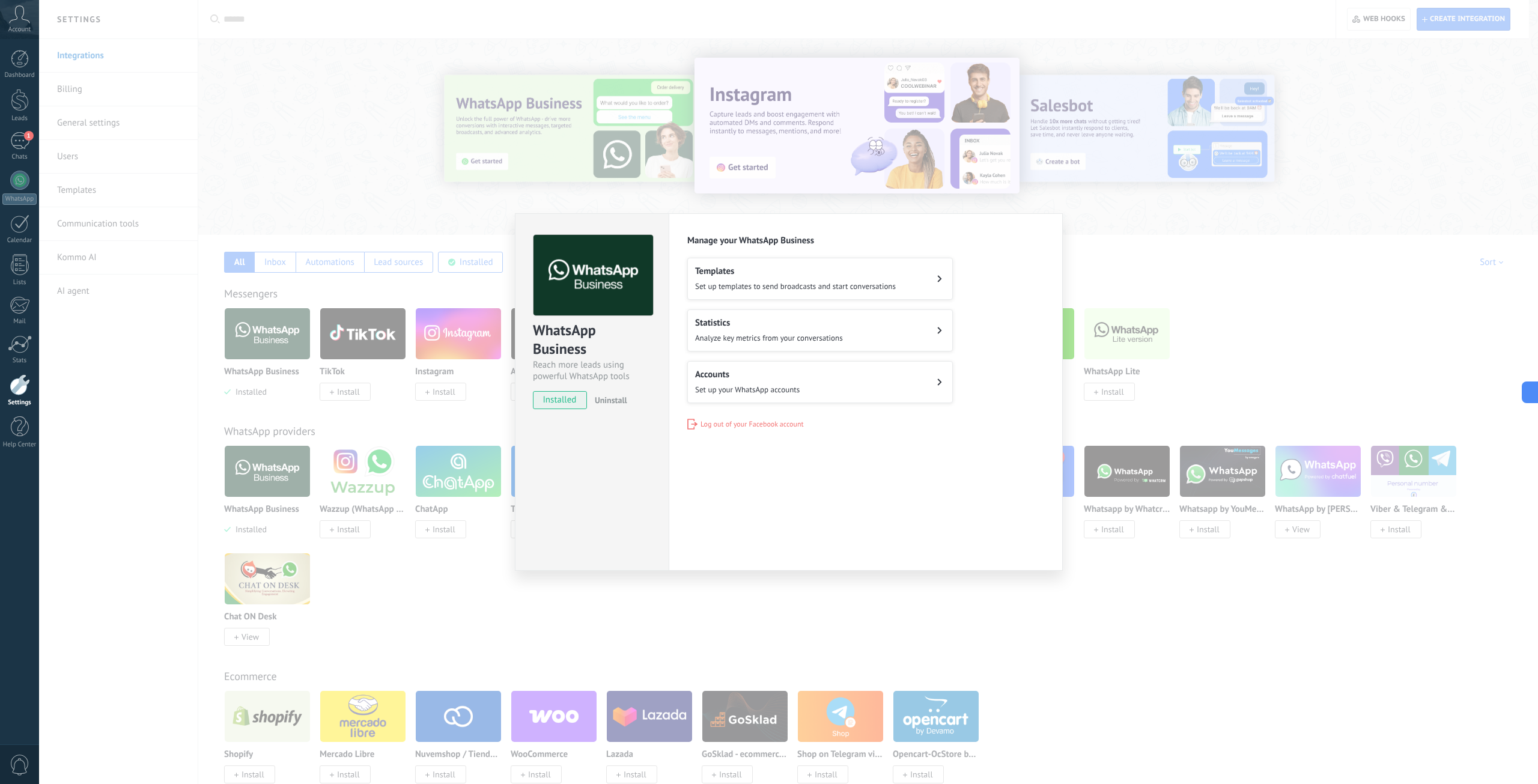
click at [295, 147] on div "WhatsApp Business Reach more leads using powerful WhatsApp tools installed Unin…" at bounding box center [789, 392] width 1499 height 784
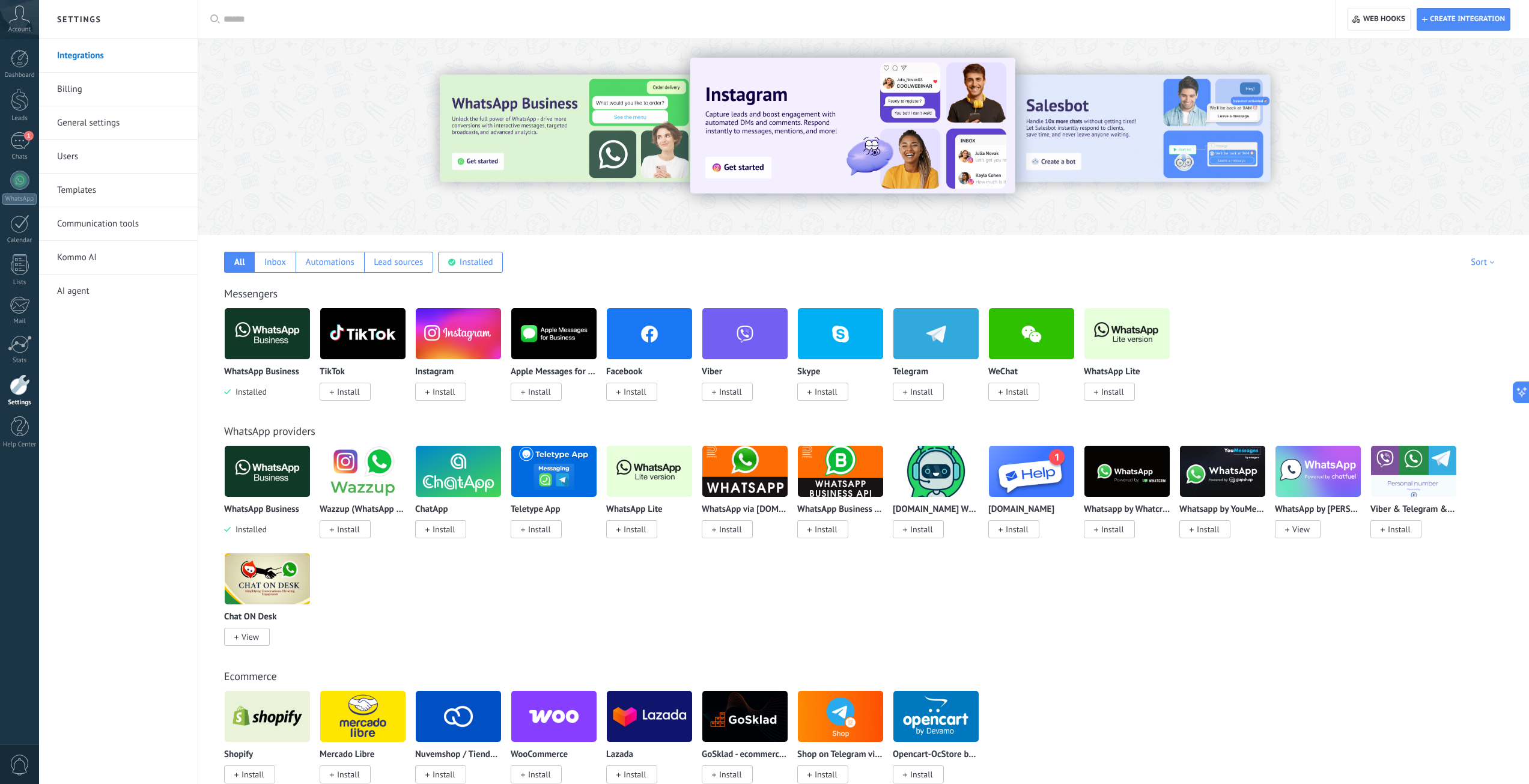
click at [18, 760] on span "0" at bounding box center [19, 765] width 20 height 21
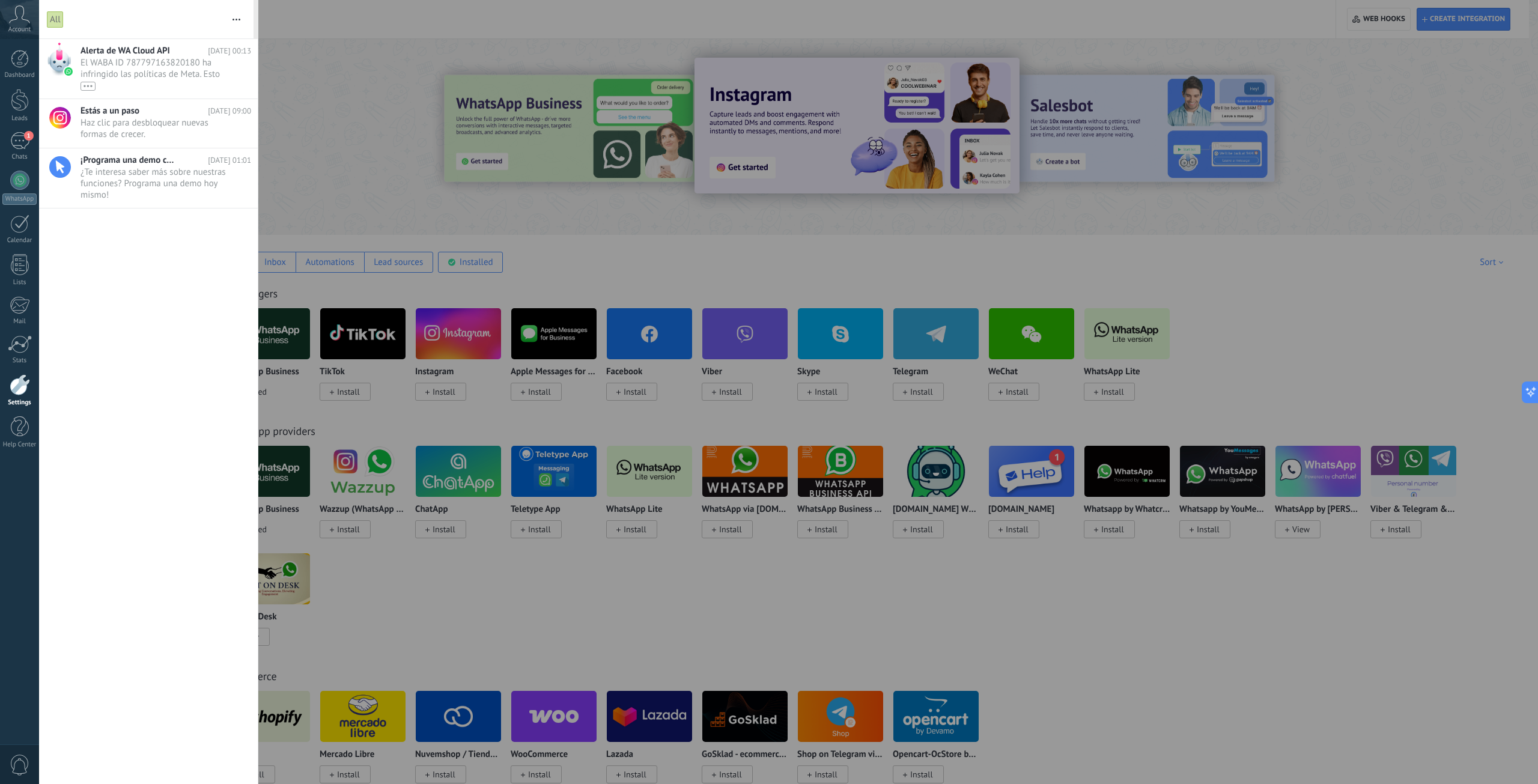
click at [330, 99] on div at bounding box center [769, 392] width 1538 height 784
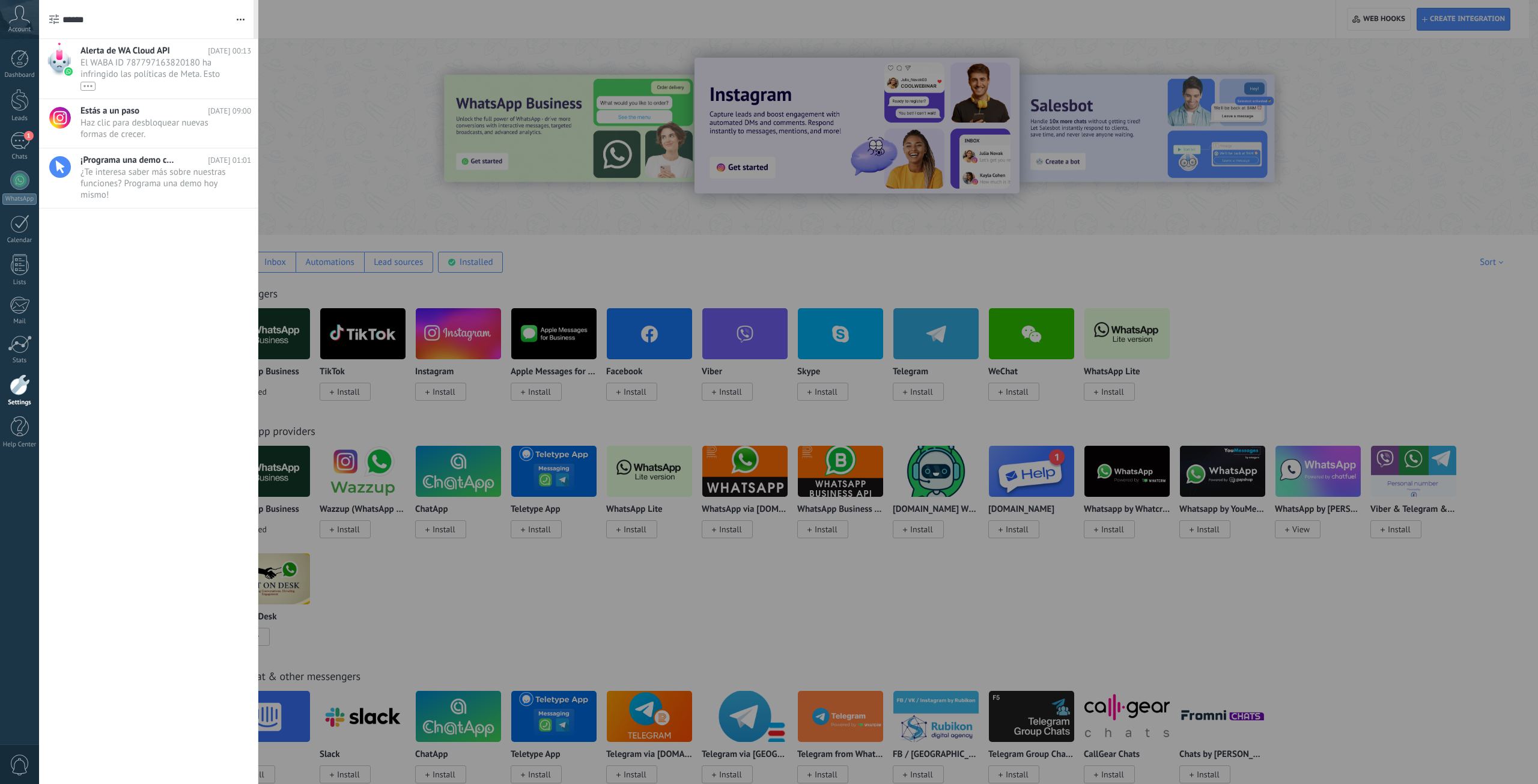
click at [347, 107] on div at bounding box center [769, 392] width 1538 height 784
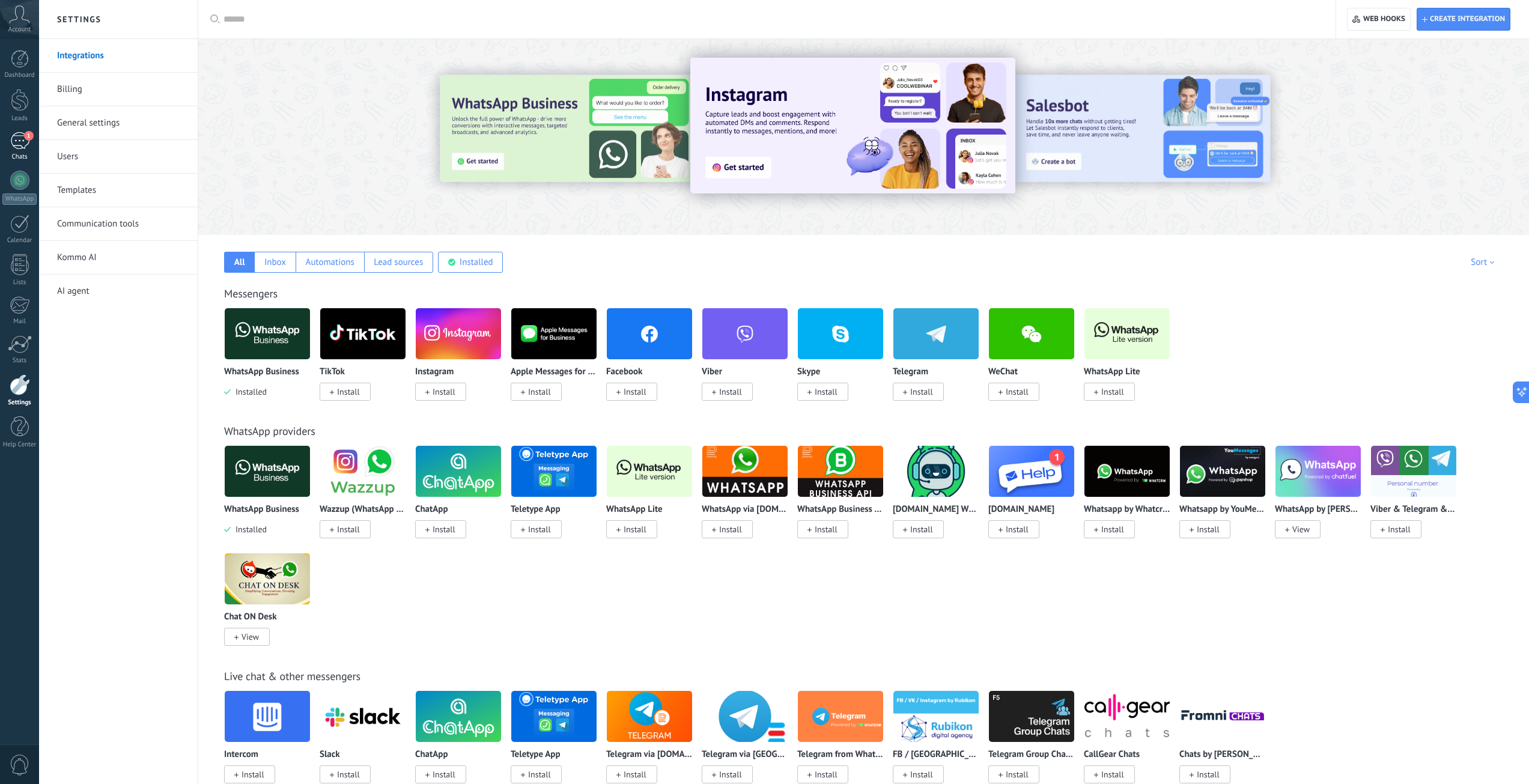
click at [22, 141] on div "1" at bounding box center [19, 141] width 19 height 18
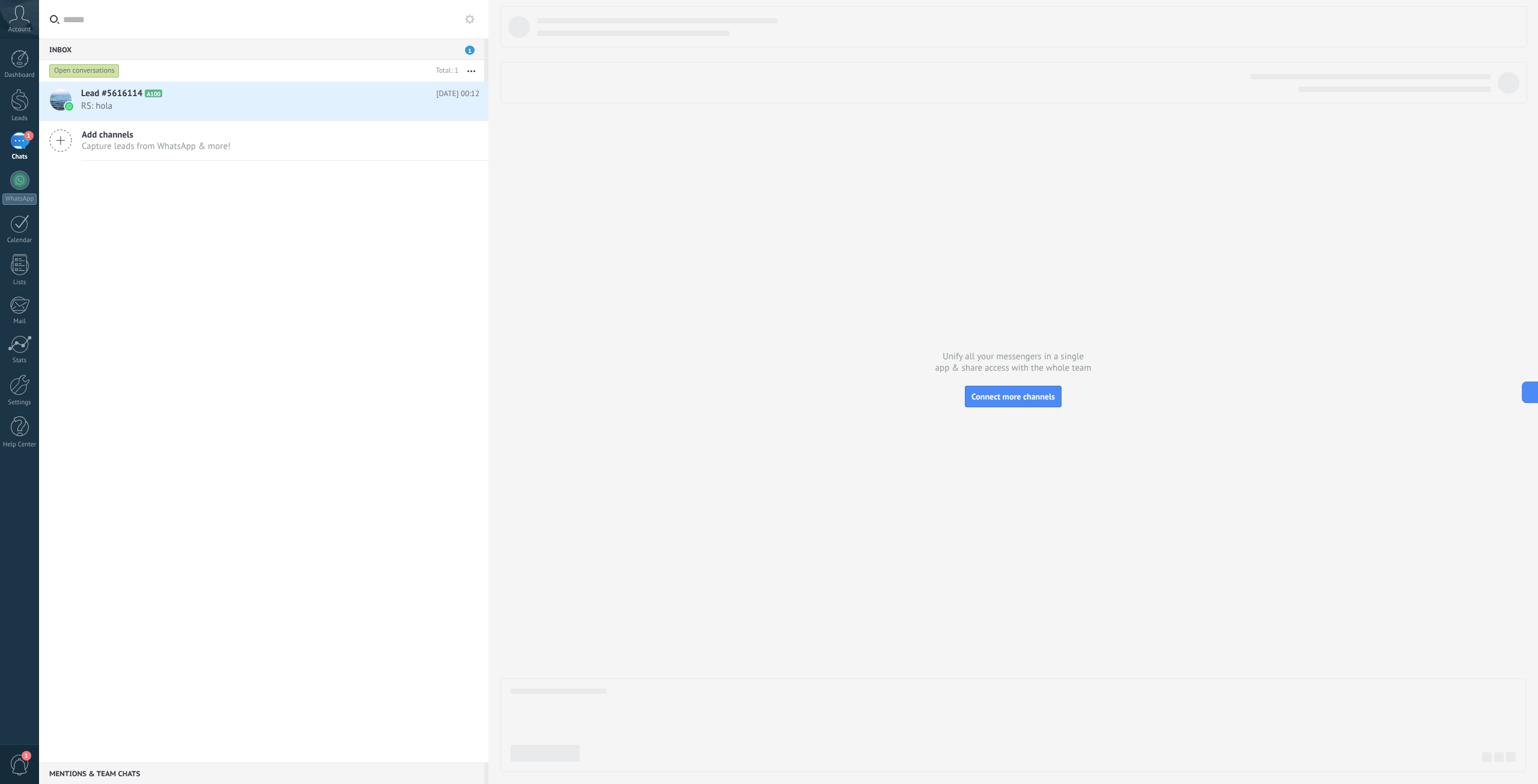
click at [16, 770] on span "1" at bounding box center [19, 765] width 20 height 21
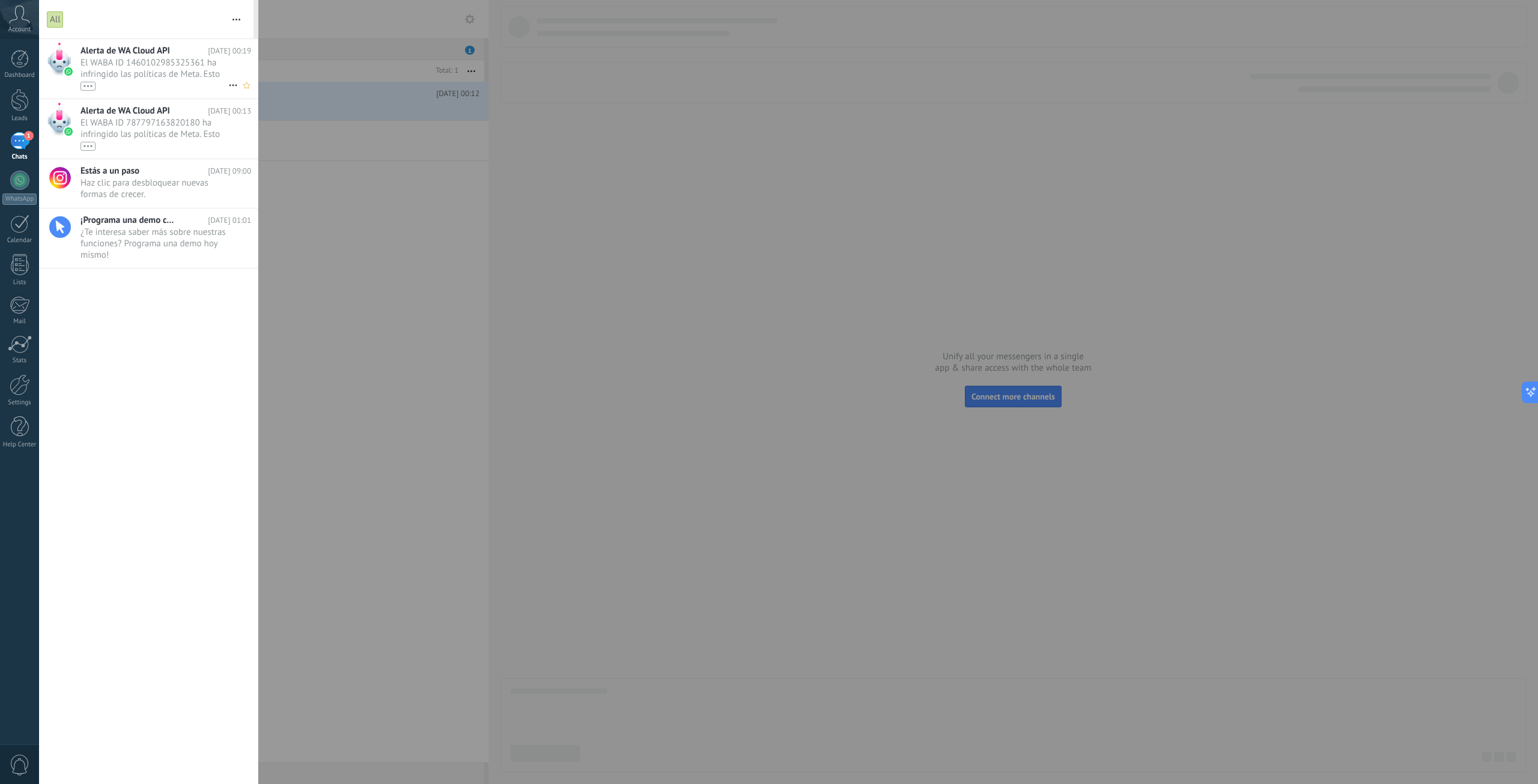
click at [155, 81] on div "•••" at bounding box center [154, 85] width 148 height 10
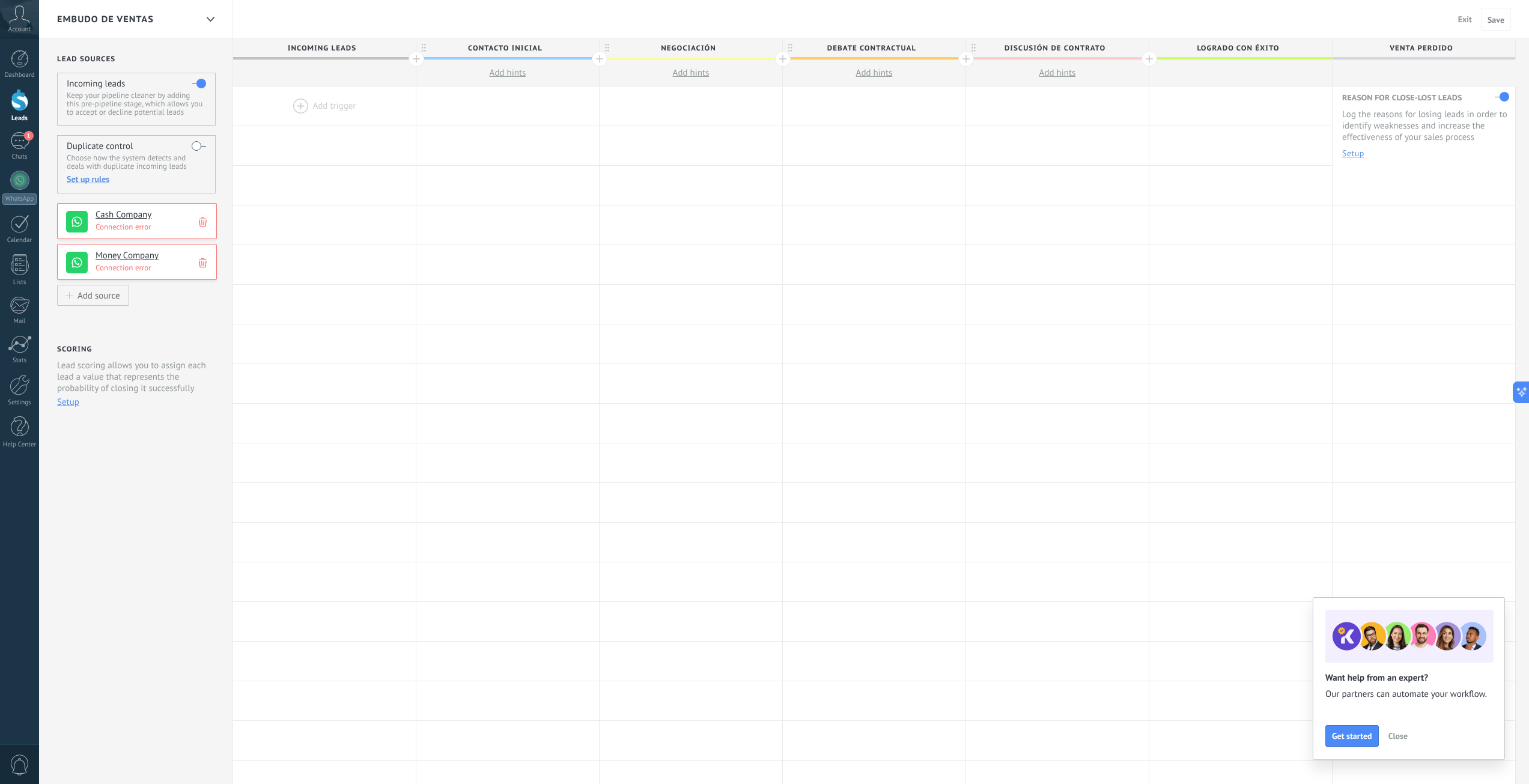
click at [16, 771] on span "0" at bounding box center [19, 765] width 20 height 21
click at [20, 761] on span "0" at bounding box center [19, 765] width 20 height 21
click at [17, 764] on span "0" at bounding box center [19, 765] width 20 height 21
drag, startPoint x: 450, startPoint y: 547, endPoint x: 452, endPoint y: 487, distance: 60.0
click at [454, 535] on div at bounding box center [508, 541] width 182 height 39
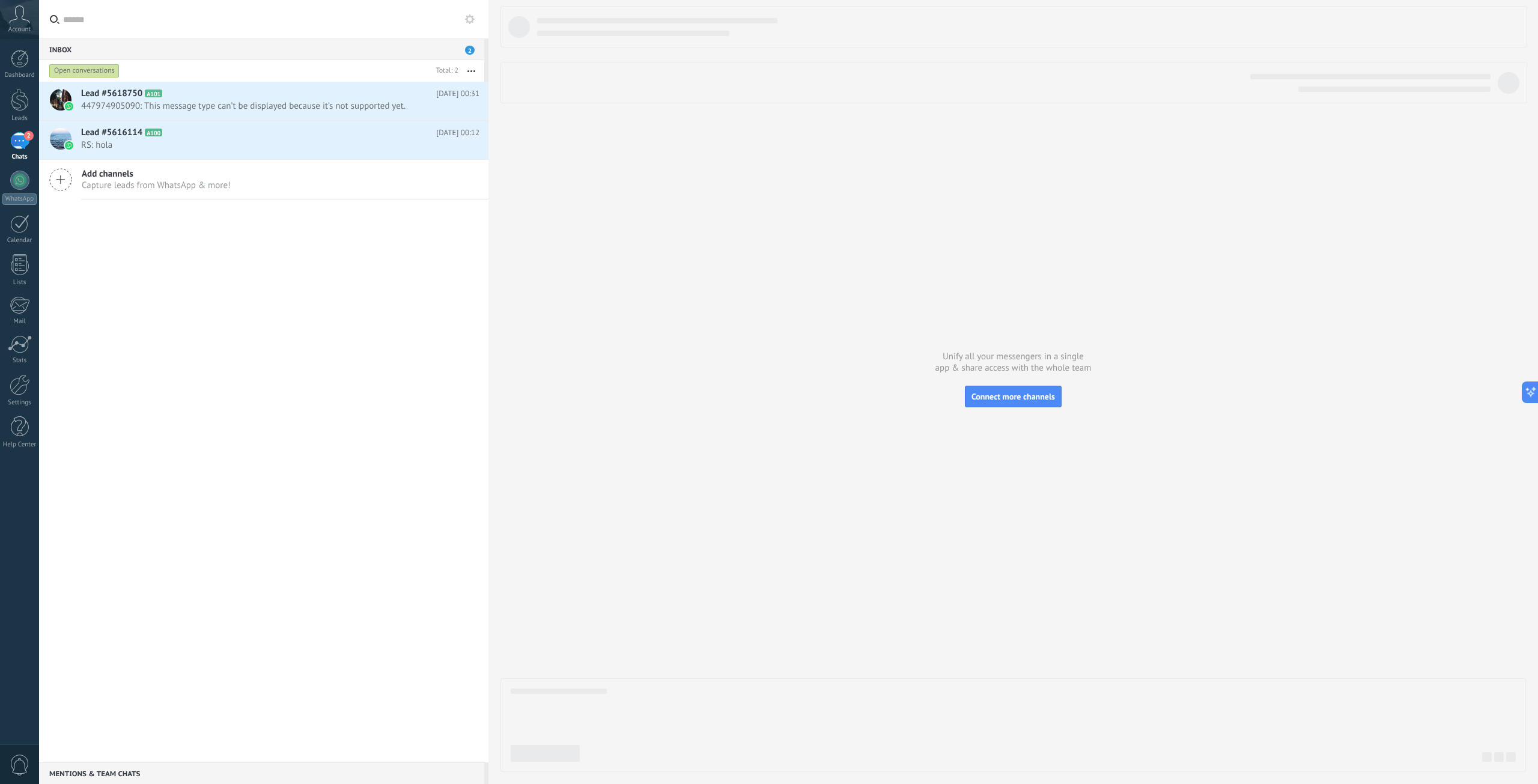
click at [24, 757] on span "0" at bounding box center [19, 765] width 20 height 21
